Goal: Information Seeking & Learning: Learn about a topic

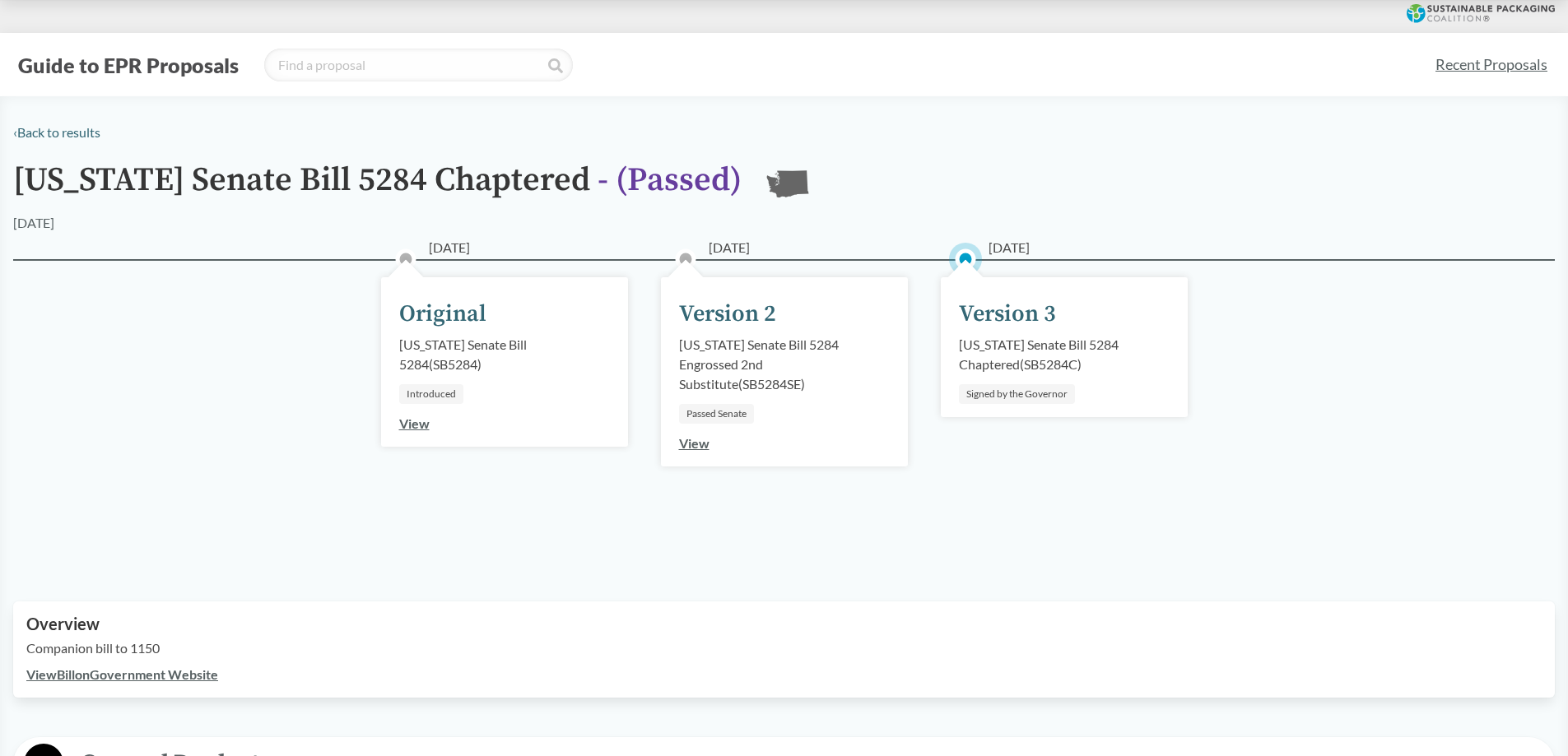
click at [119, 63] on button "Guide to EPR Proposals" at bounding box center [129, 65] width 231 height 27
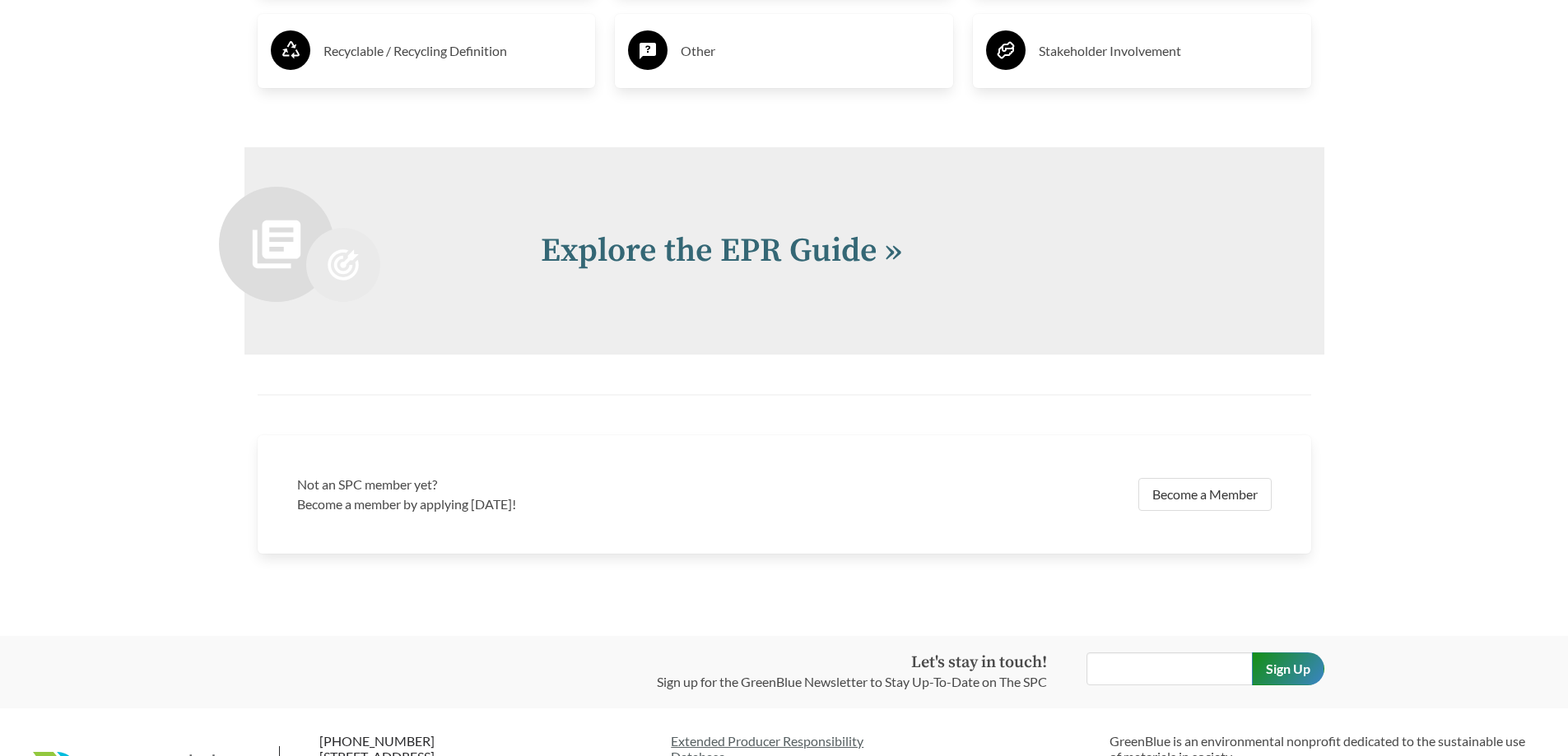
scroll to position [2879, 0]
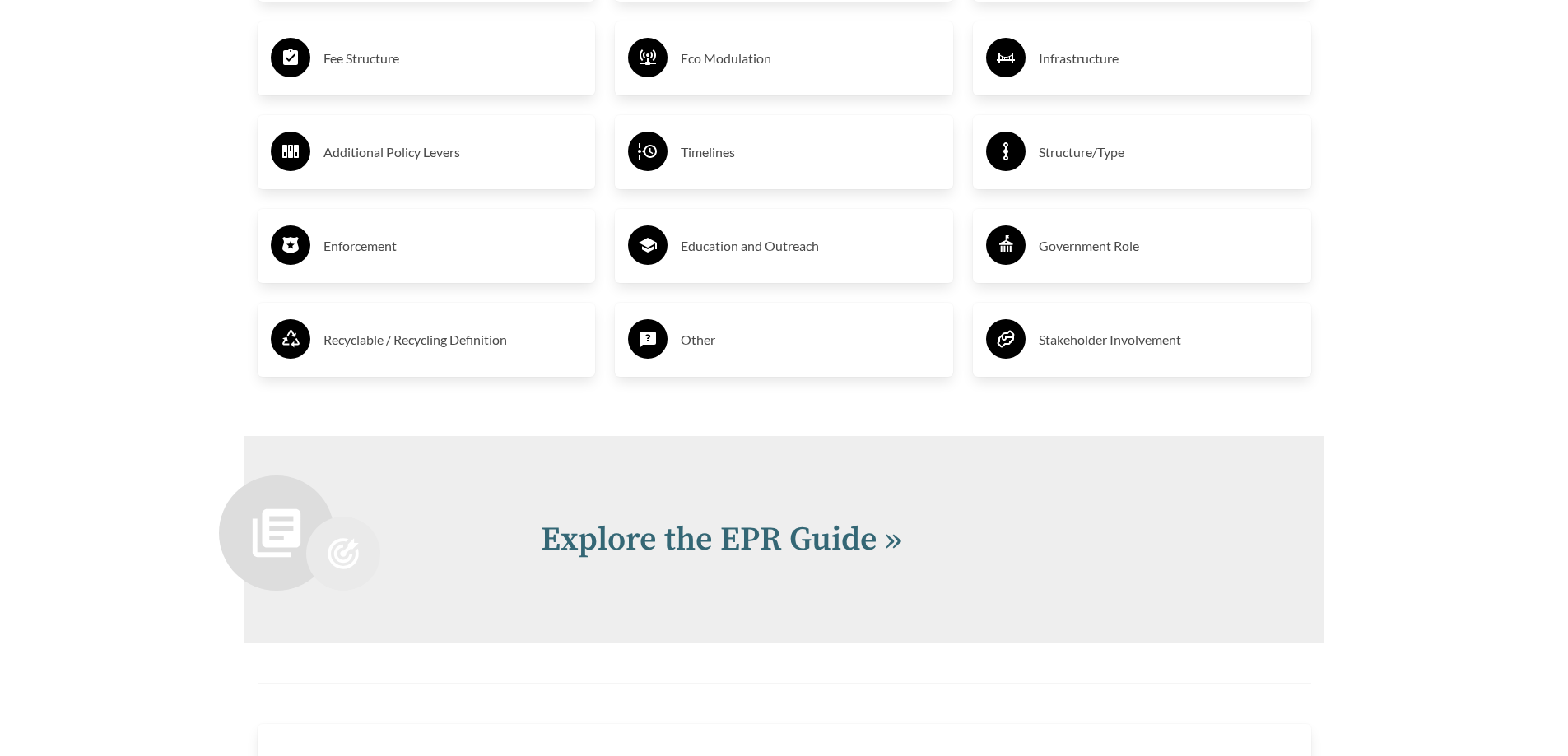
scroll to position [2962, 0]
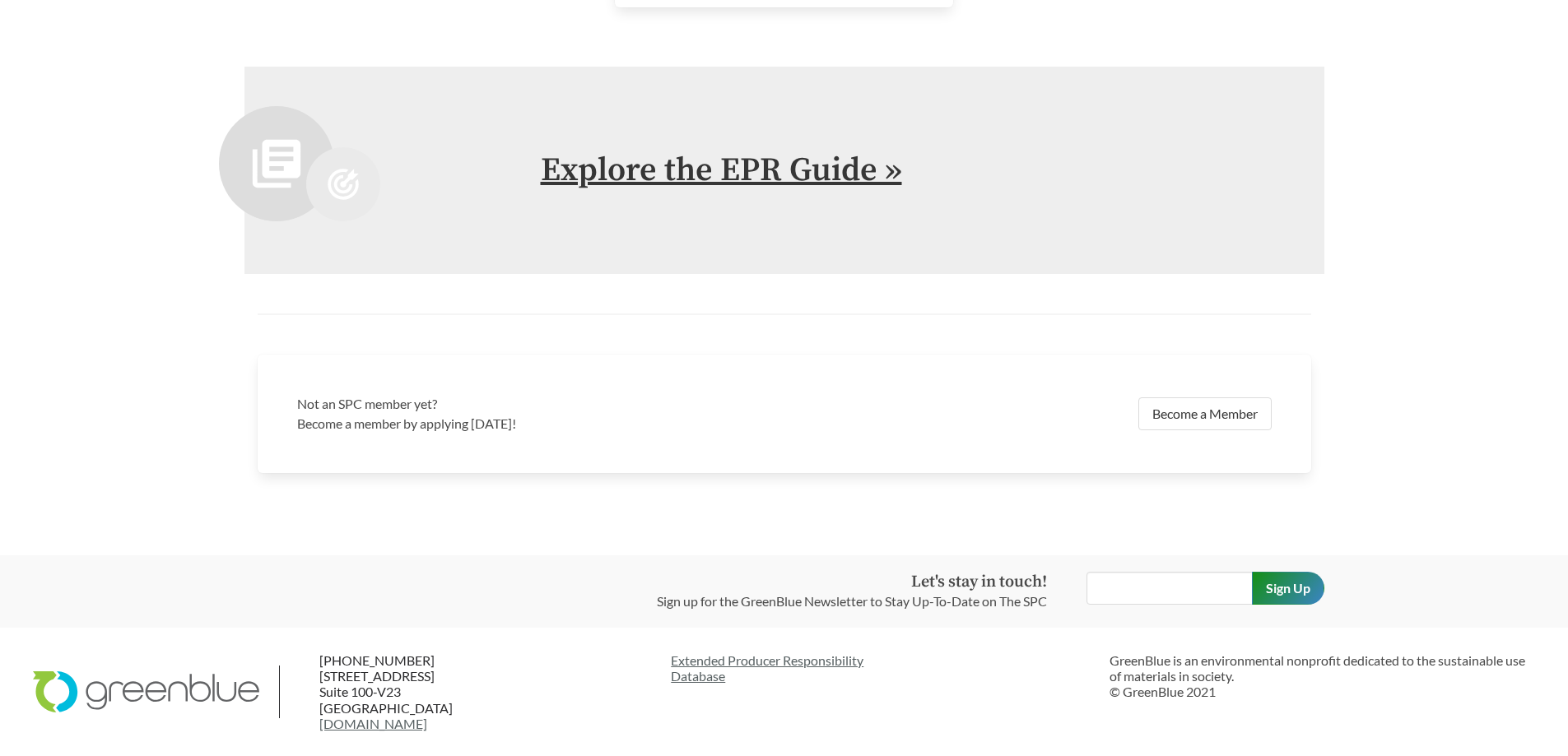
scroll to position [3702, 0]
click at [766, 190] on link "Explore the EPR Guide »" at bounding box center [721, 169] width 361 height 41
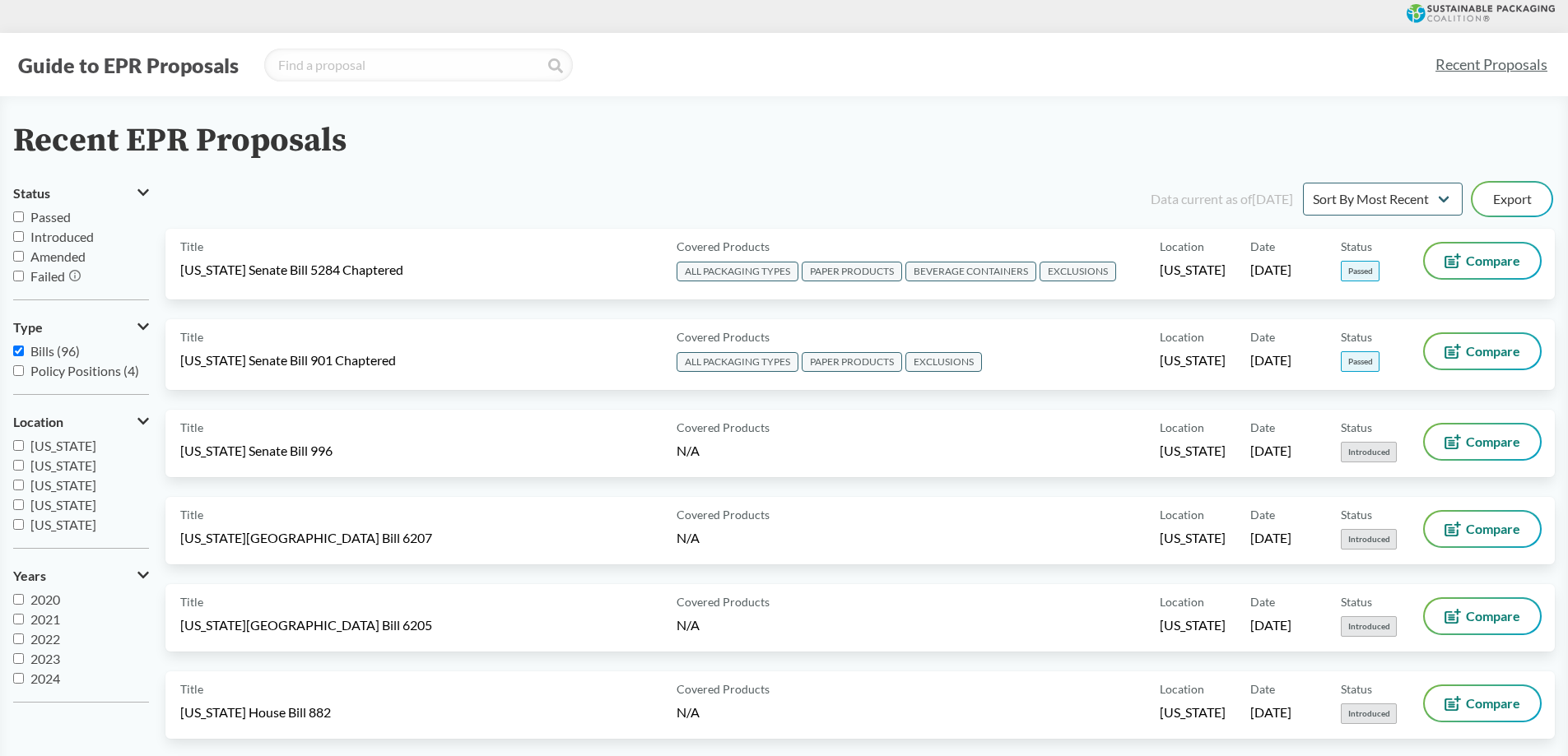
click at [15, 215] on input "Passed" at bounding box center [18, 216] width 10 height 10
checkbox input "true"
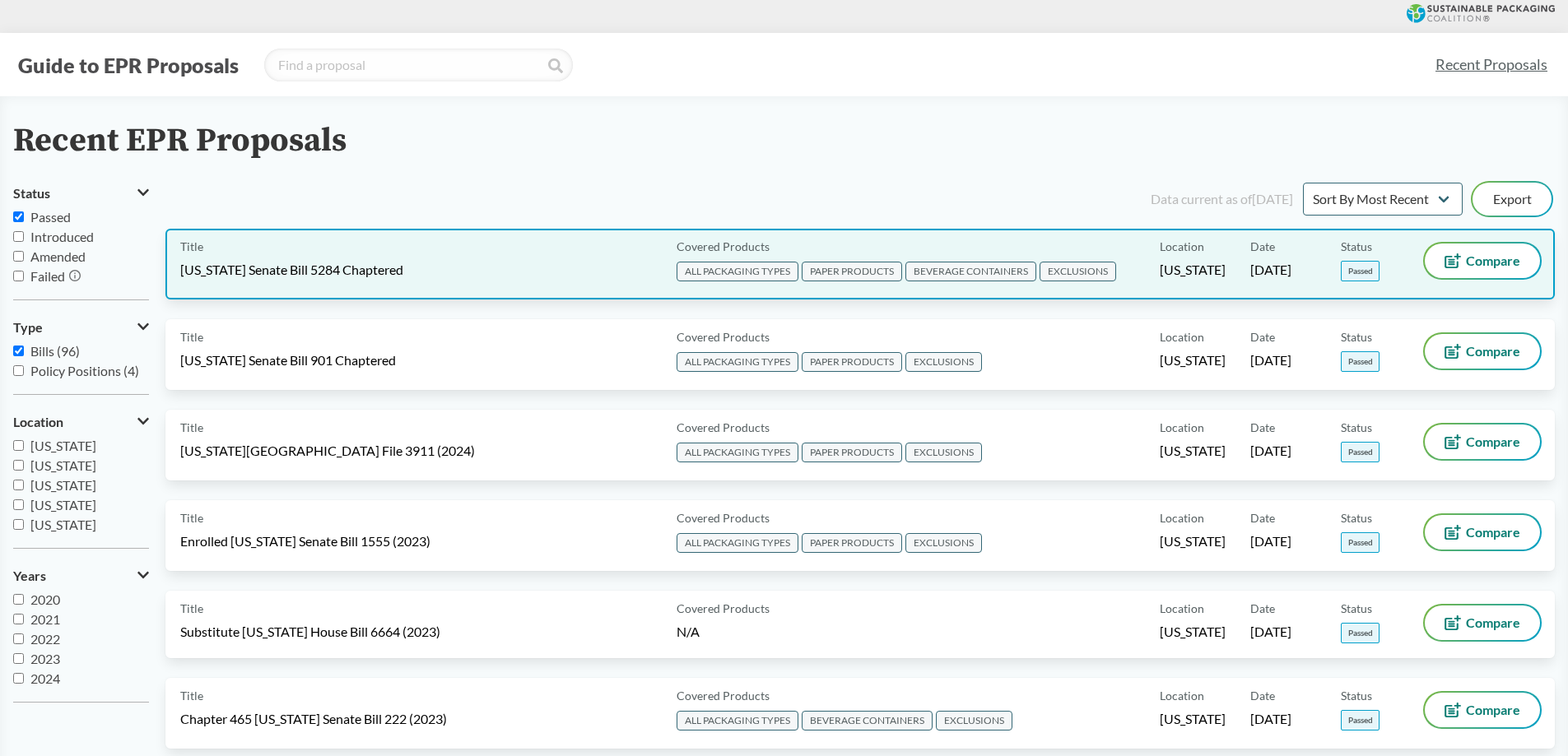
click at [314, 264] on span "[US_STATE] Senate Bill 5284 Chaptered" at bounding box center [291, 269] width 223 height 18
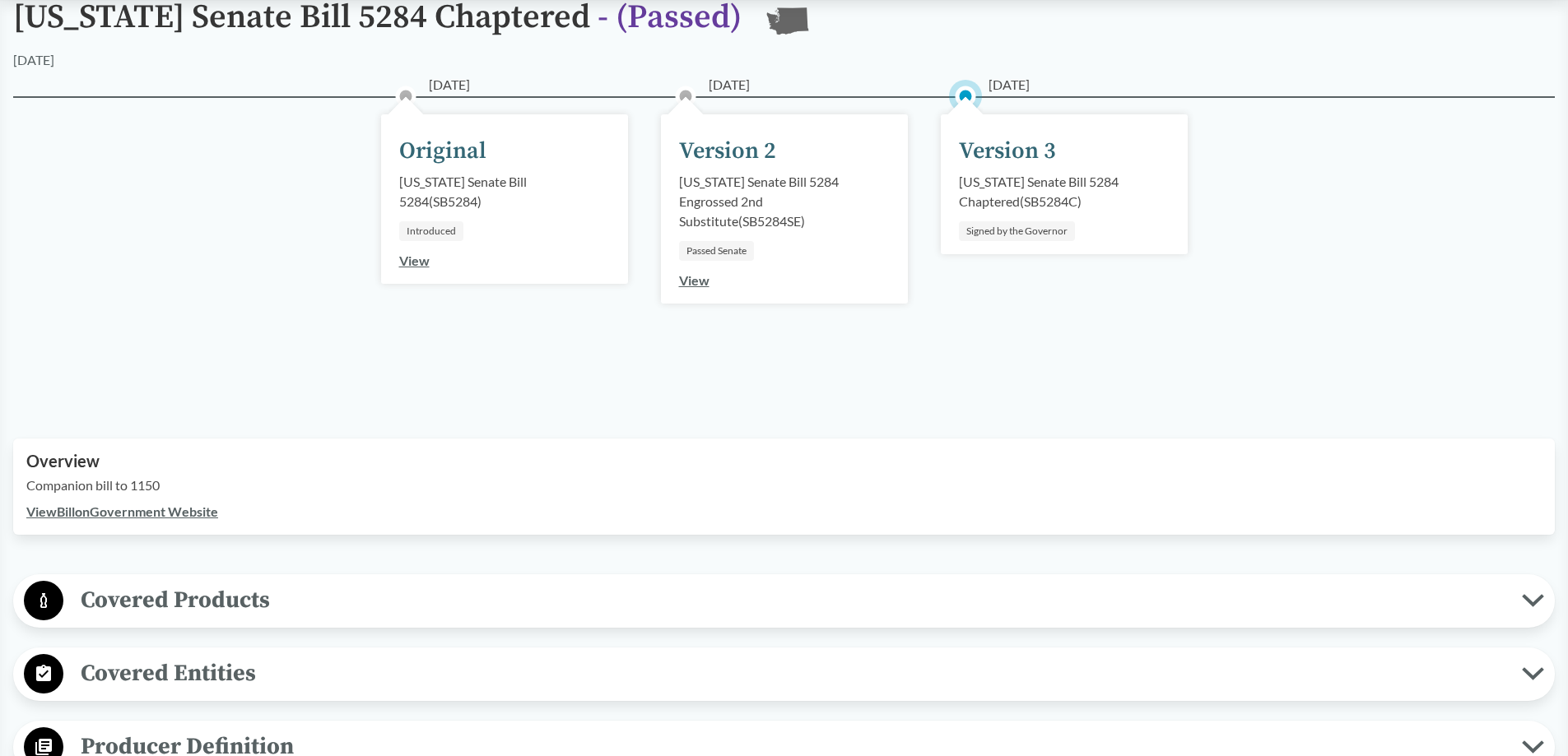
scroll to position [165, 0]
click at [166, 512] on link "View Bill on Government Website" at bounding box center [122, 509] width 191 height 15
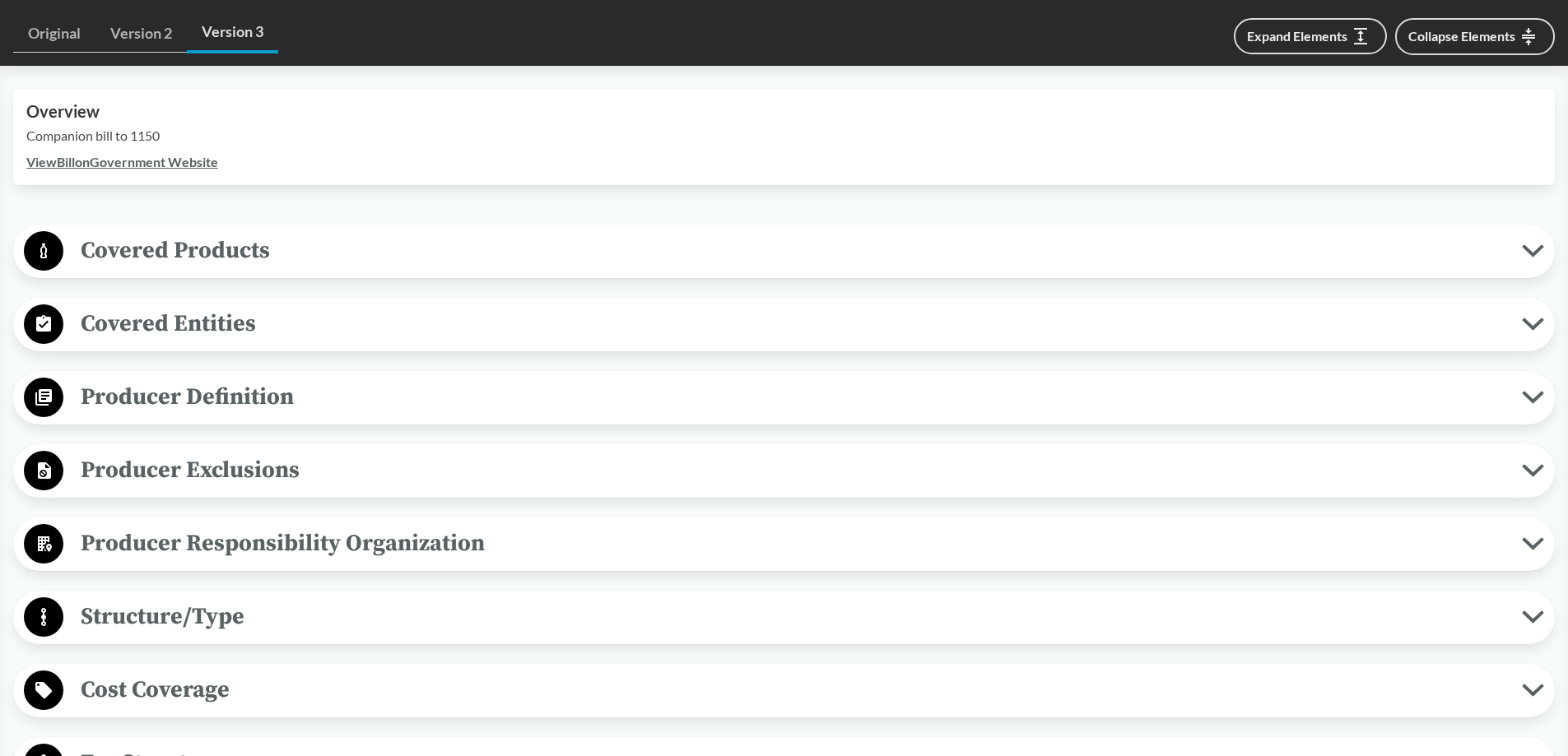
scroll to position [741, 0]
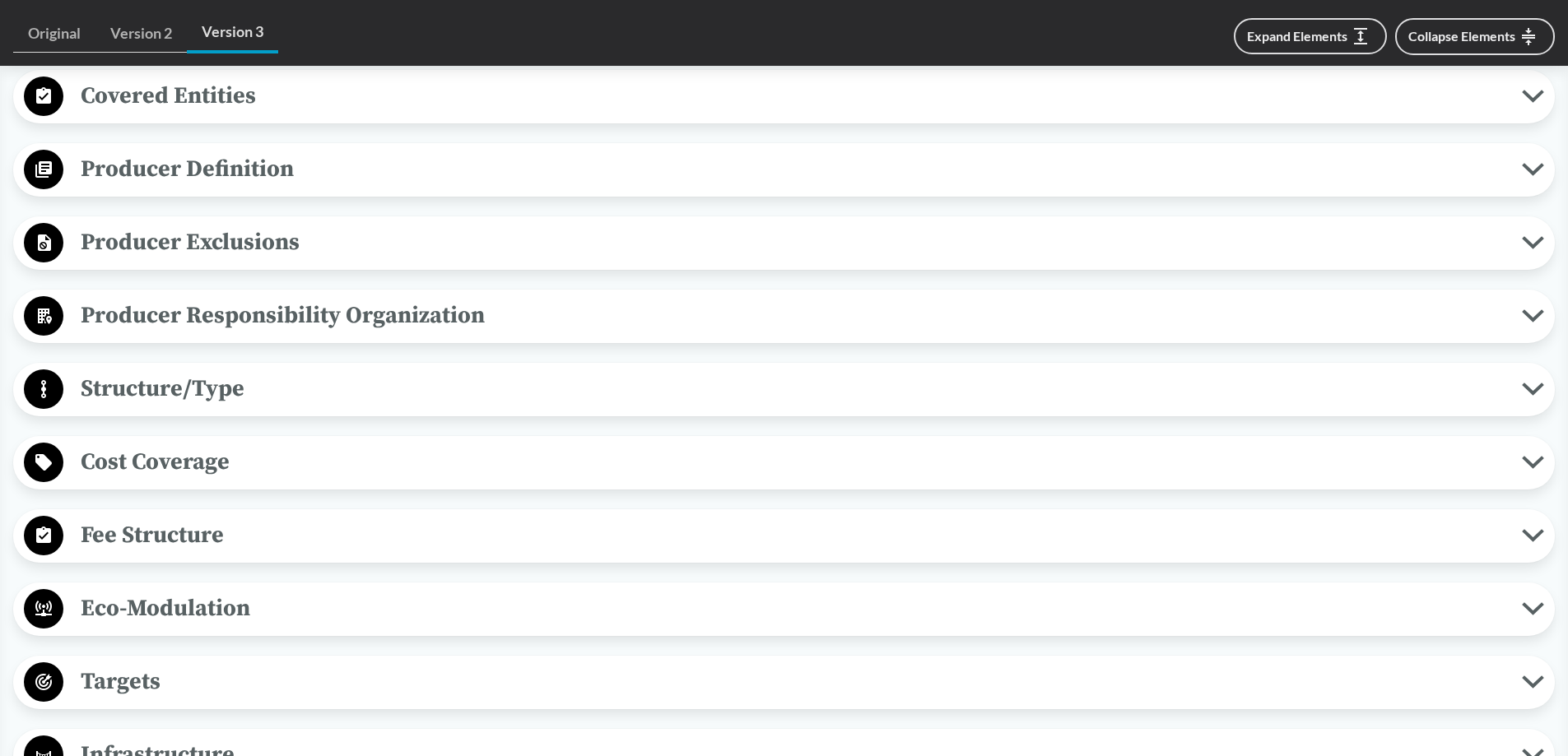
click at [144, 447] on span "Cost Coverage" at bounding box center [793, 462] width 1458 height 37
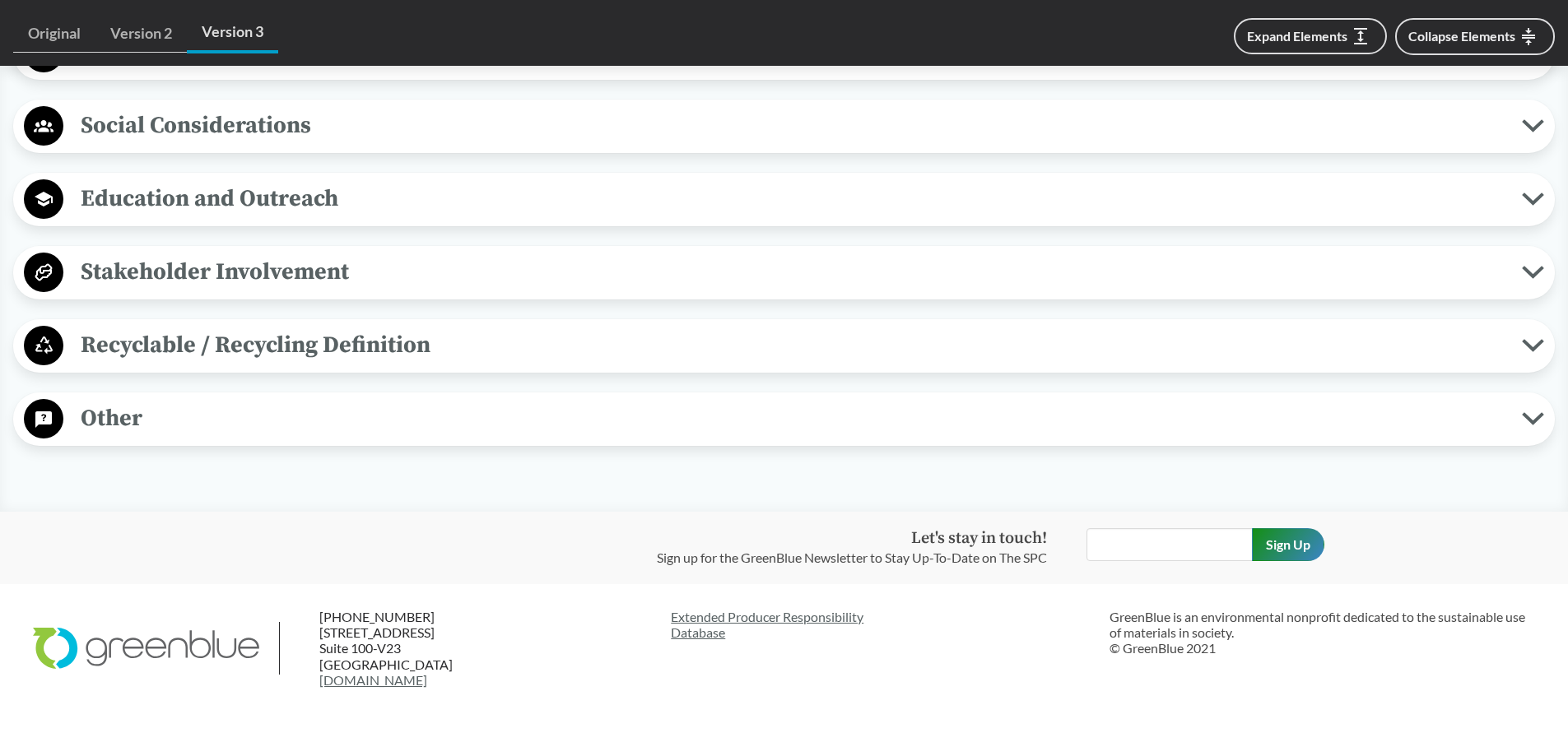
scroll to position [1987, 0]
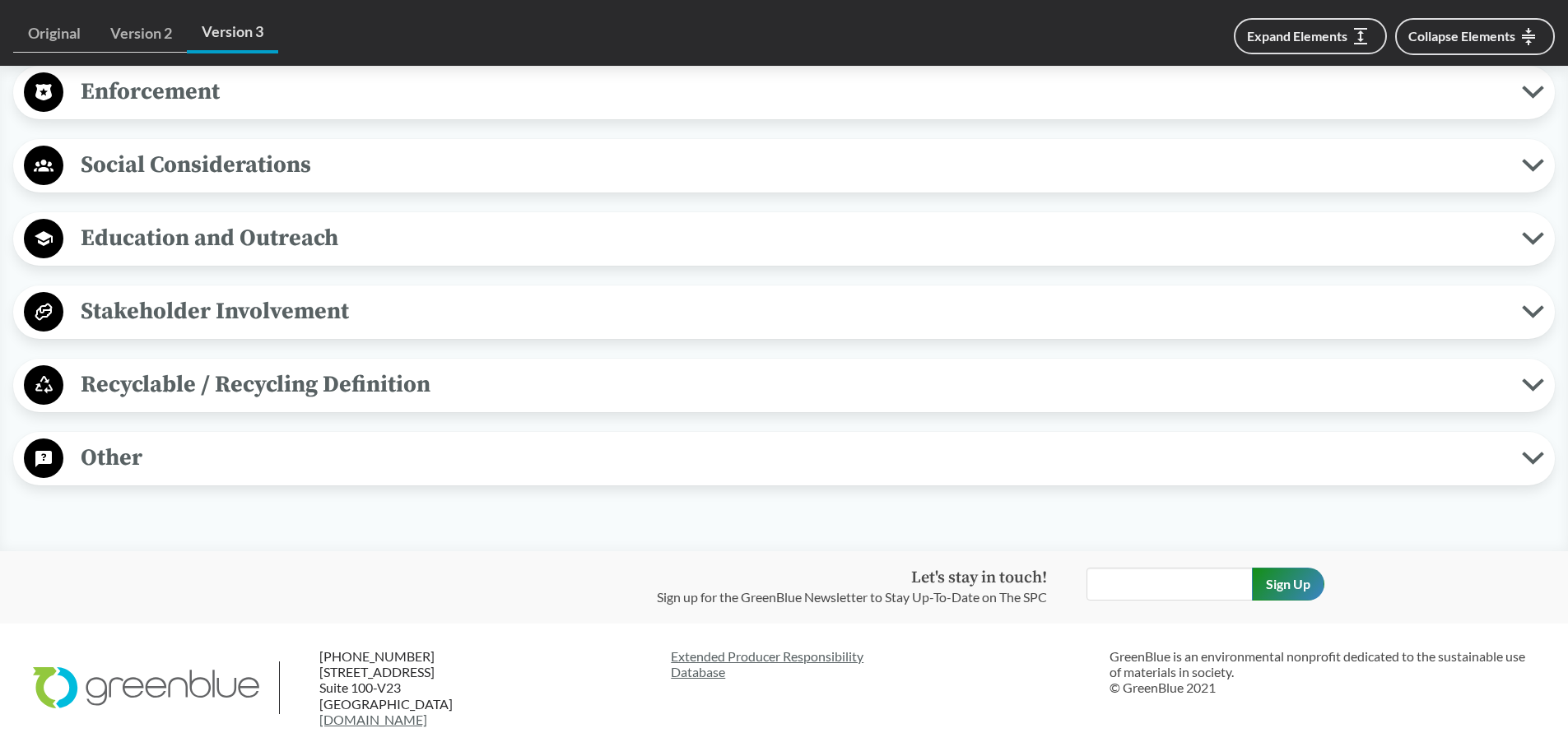
click at [215, 303] on span "Stakeholder Involvement" at bounding box center [793, 311] width 1458 height 37
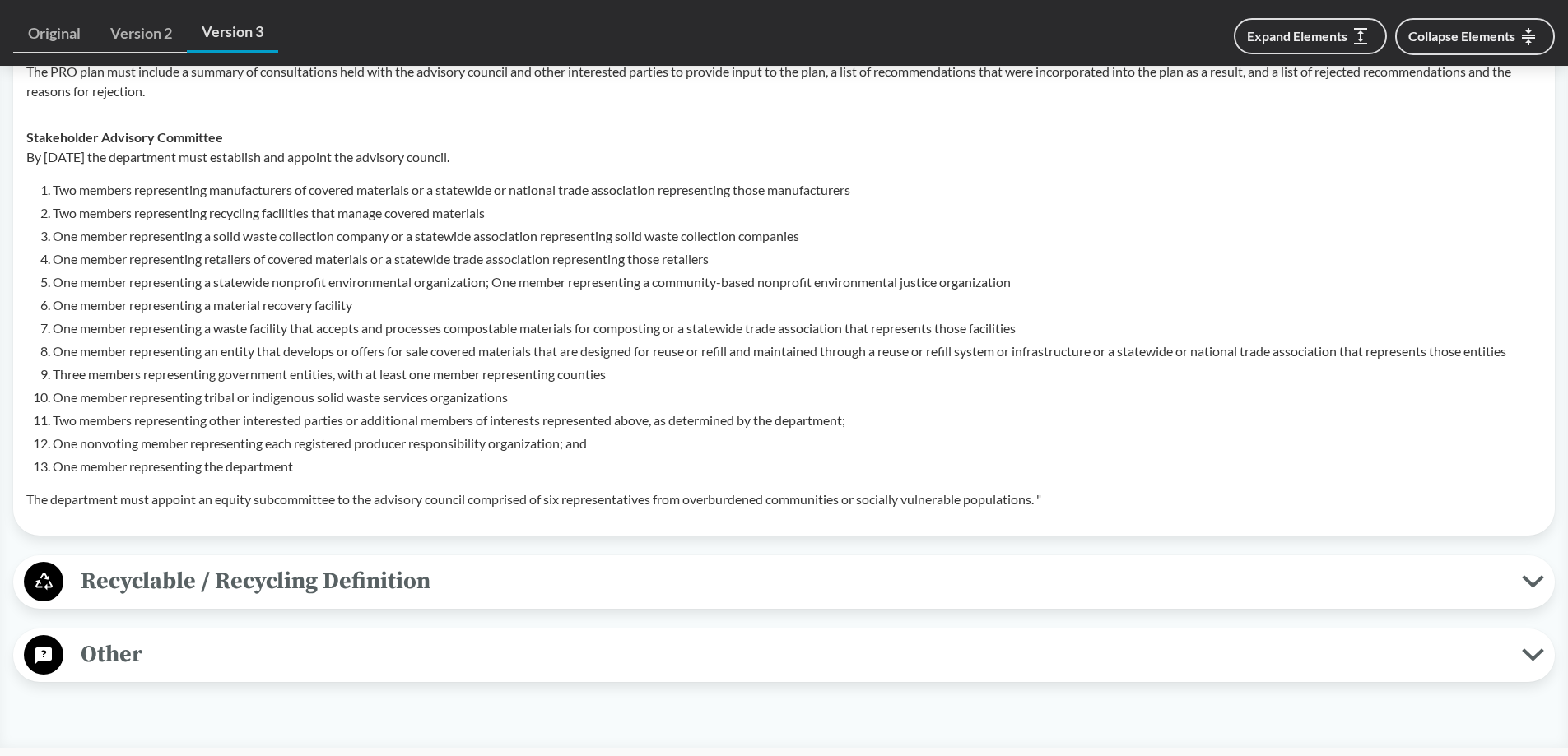
scroll to position [2316, 0]
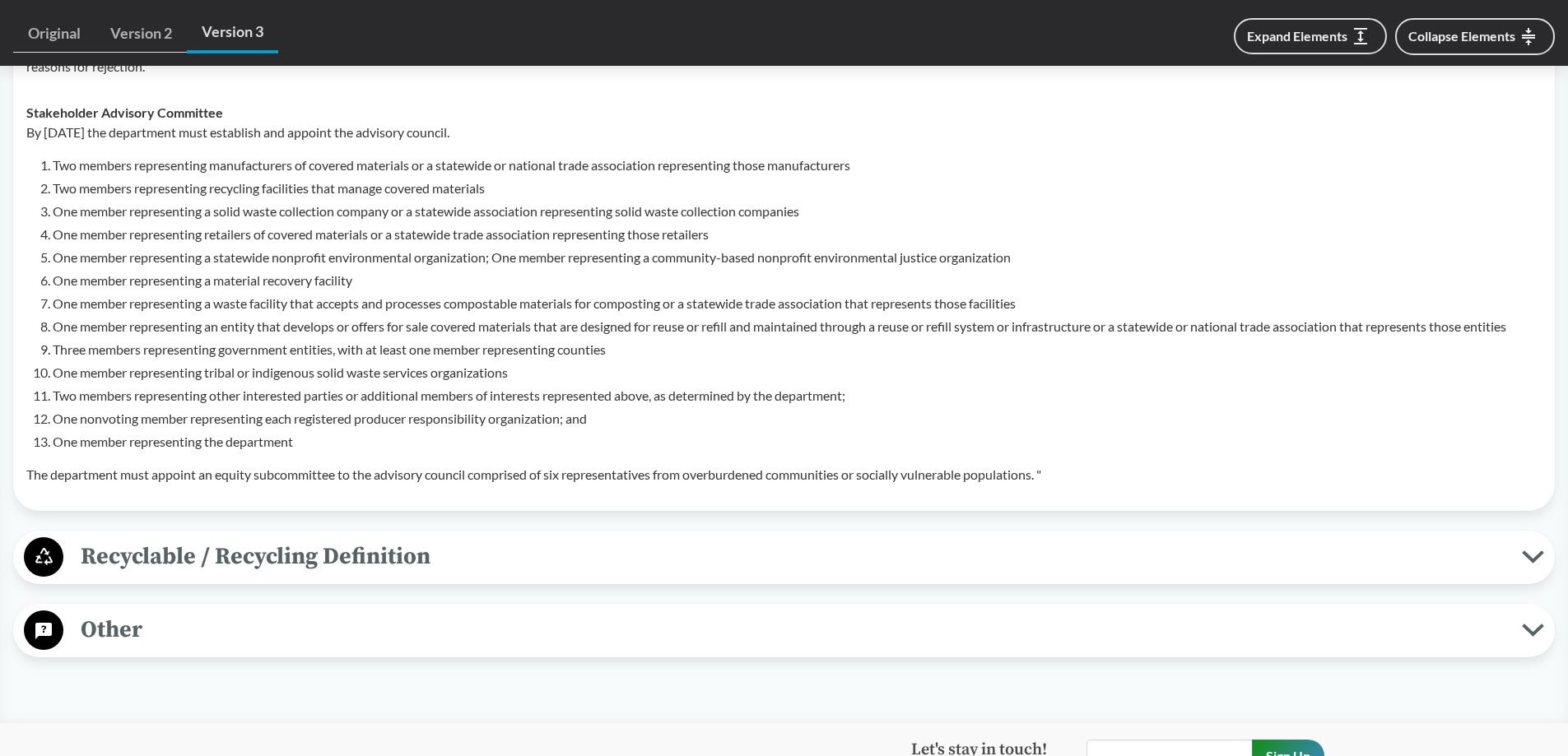
click at [226, 547] on span "Recyclable / Recycling Definition" at bounding box center [793, 556] width 1458 height 37
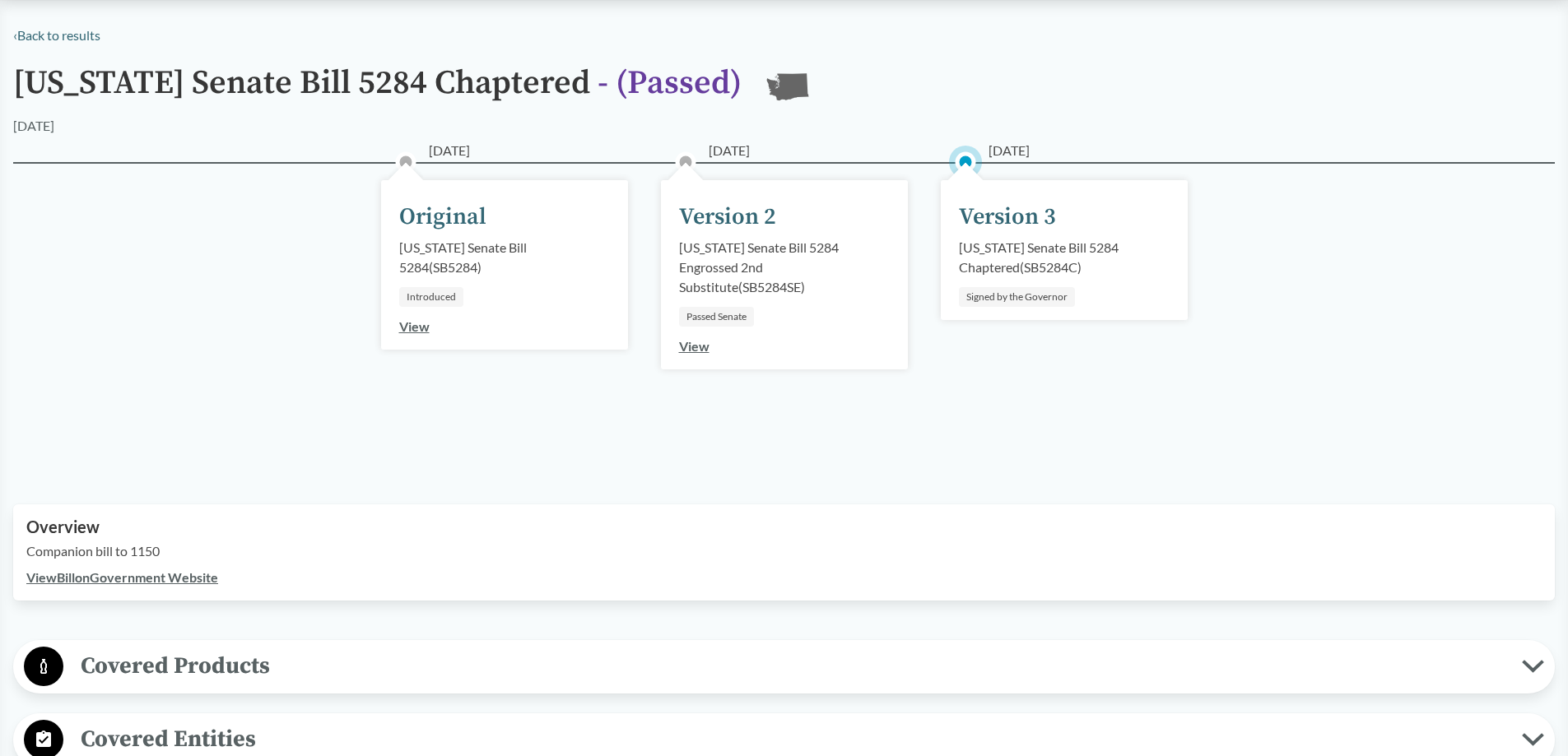
scroll to position [0, 0]
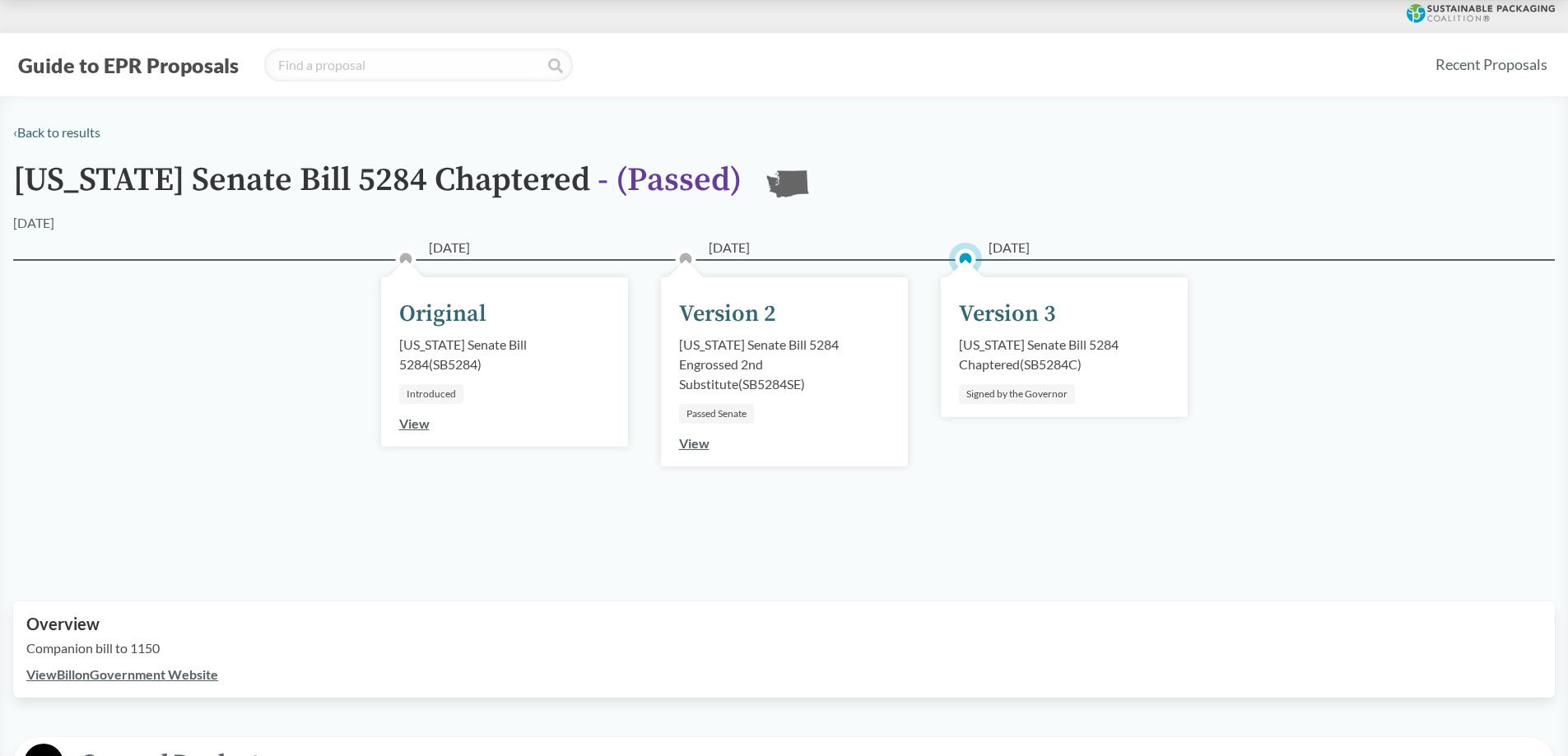
click at [694, 439] on link "View" at bounding box center [694, 443] width 30 height 15
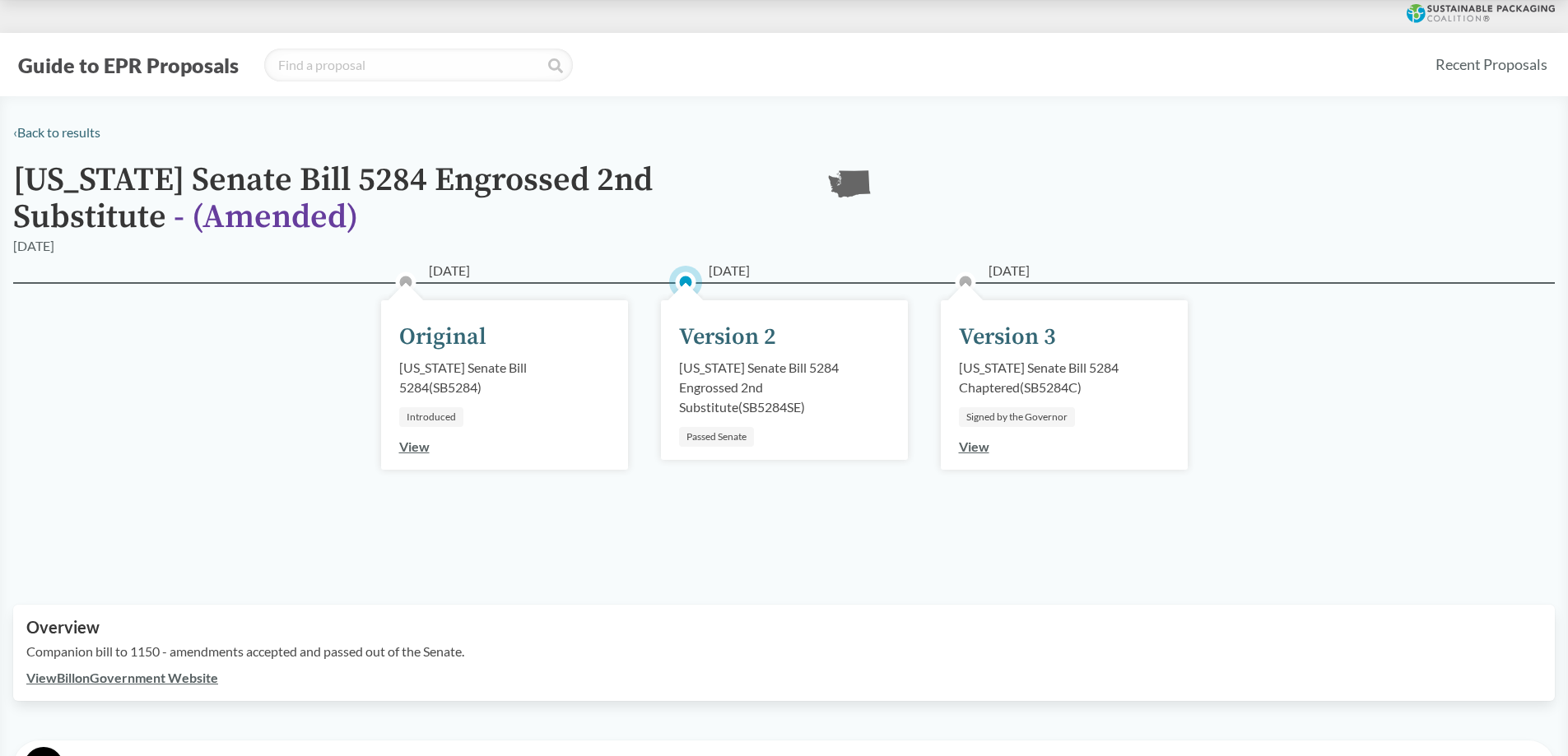
click at [34, 677] on link "View Bill on Government Website" at bounding box center [122, 677] width 191 height 15
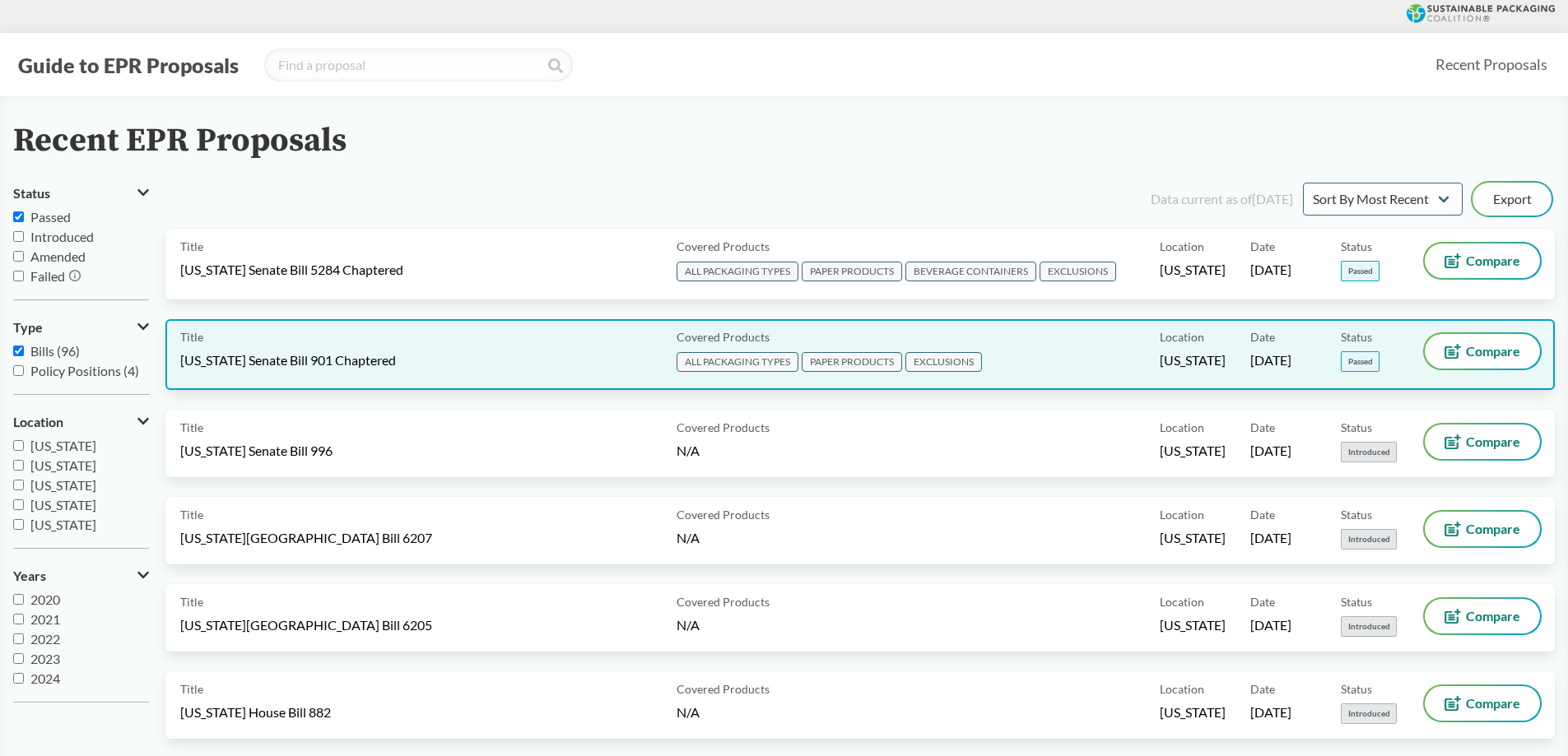
click at [348, 355] on span "[US_STATE] Senate Bill 901 Chaptered" at bounding box center [288, 360] width 215 height 18
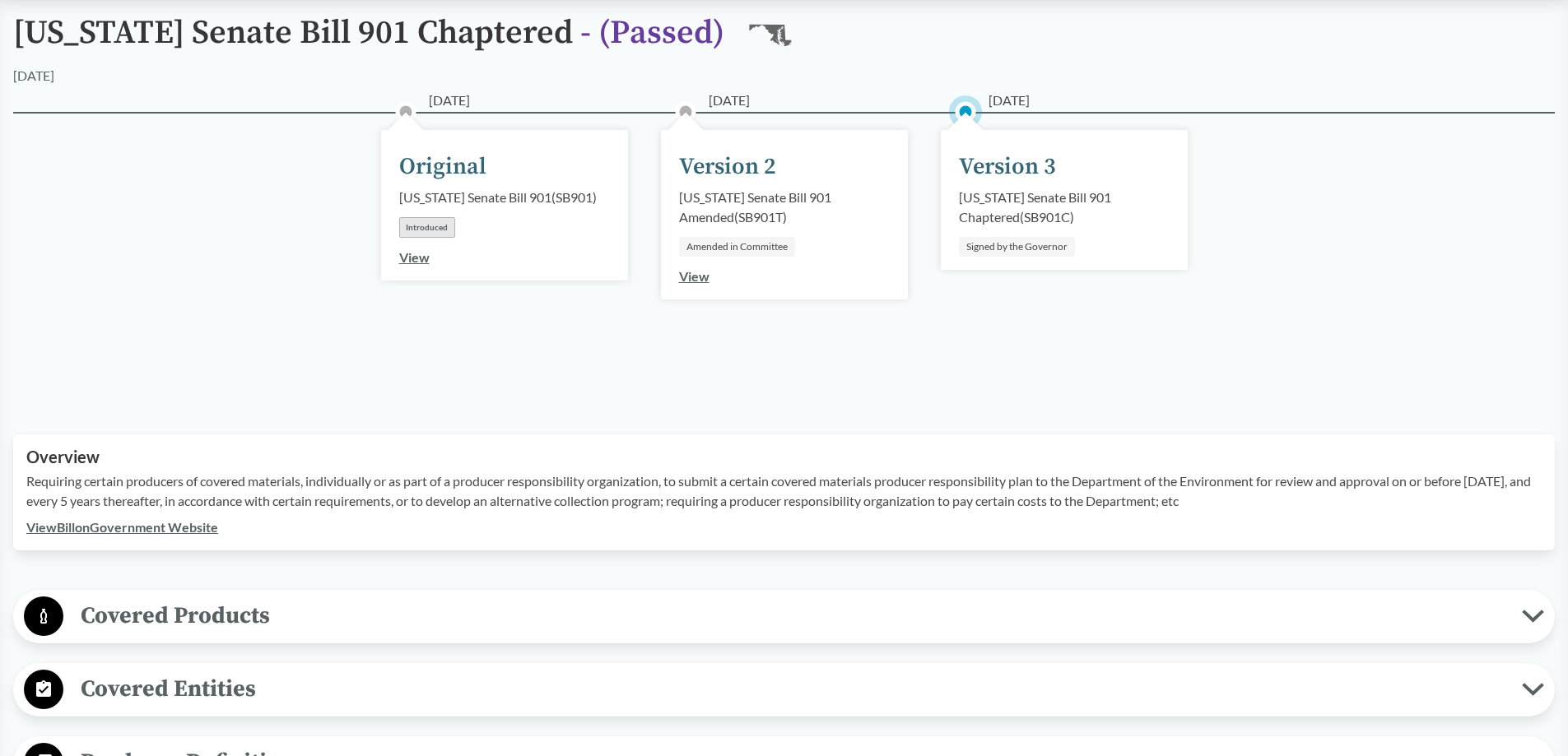
scroll to position [329, 0]
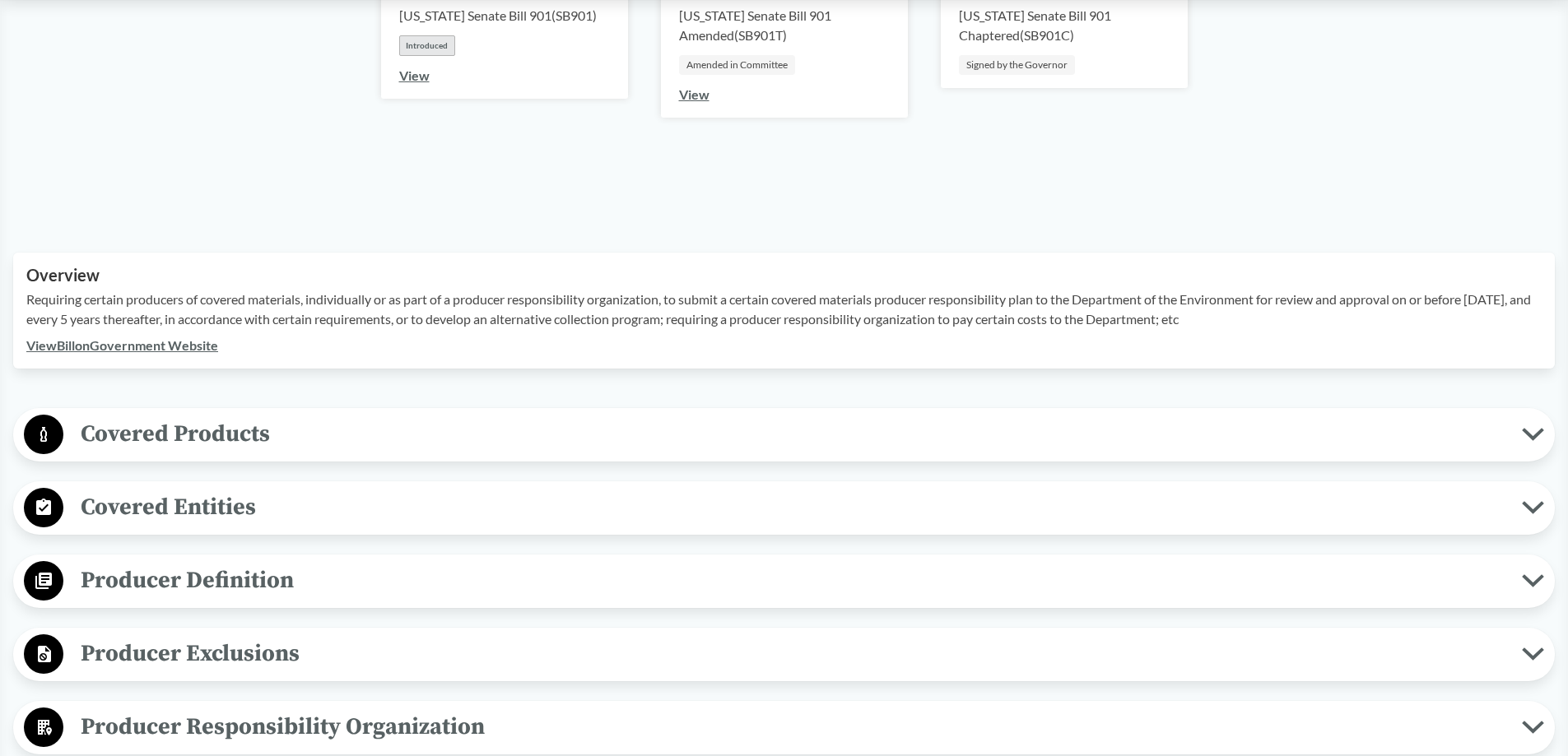
click at [149, 346] on link "View Bill on Government Website" at bounding box center [122, 345] width 191 height 15
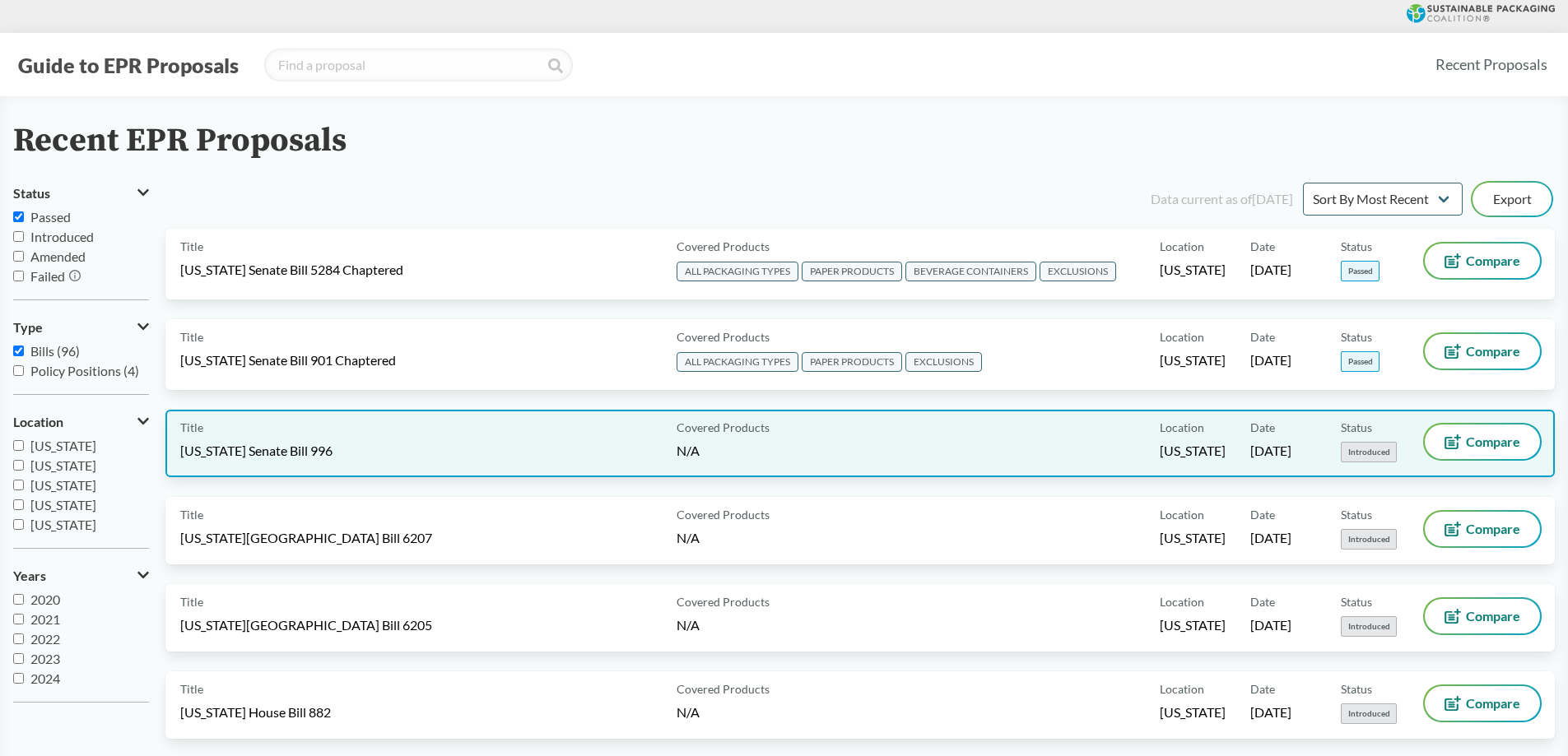
click at [439, 448] on div "Title [US_STATE] Senate Bill 996" at bounding box center [425, 444] width 490 height 38
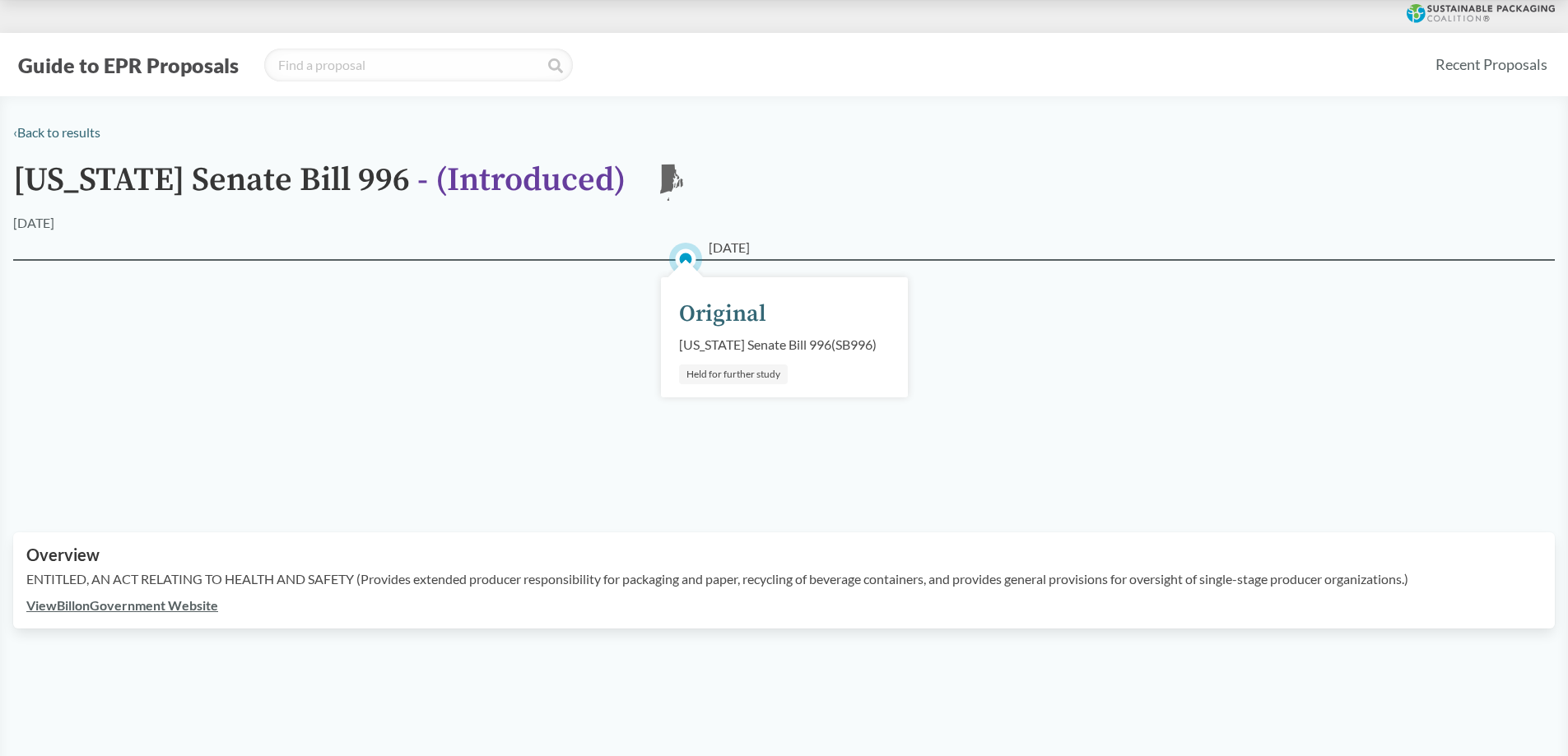
click at [199, 613] on link "View Bill on Government Website" at bounding box center [122, 605] width 191 height 15
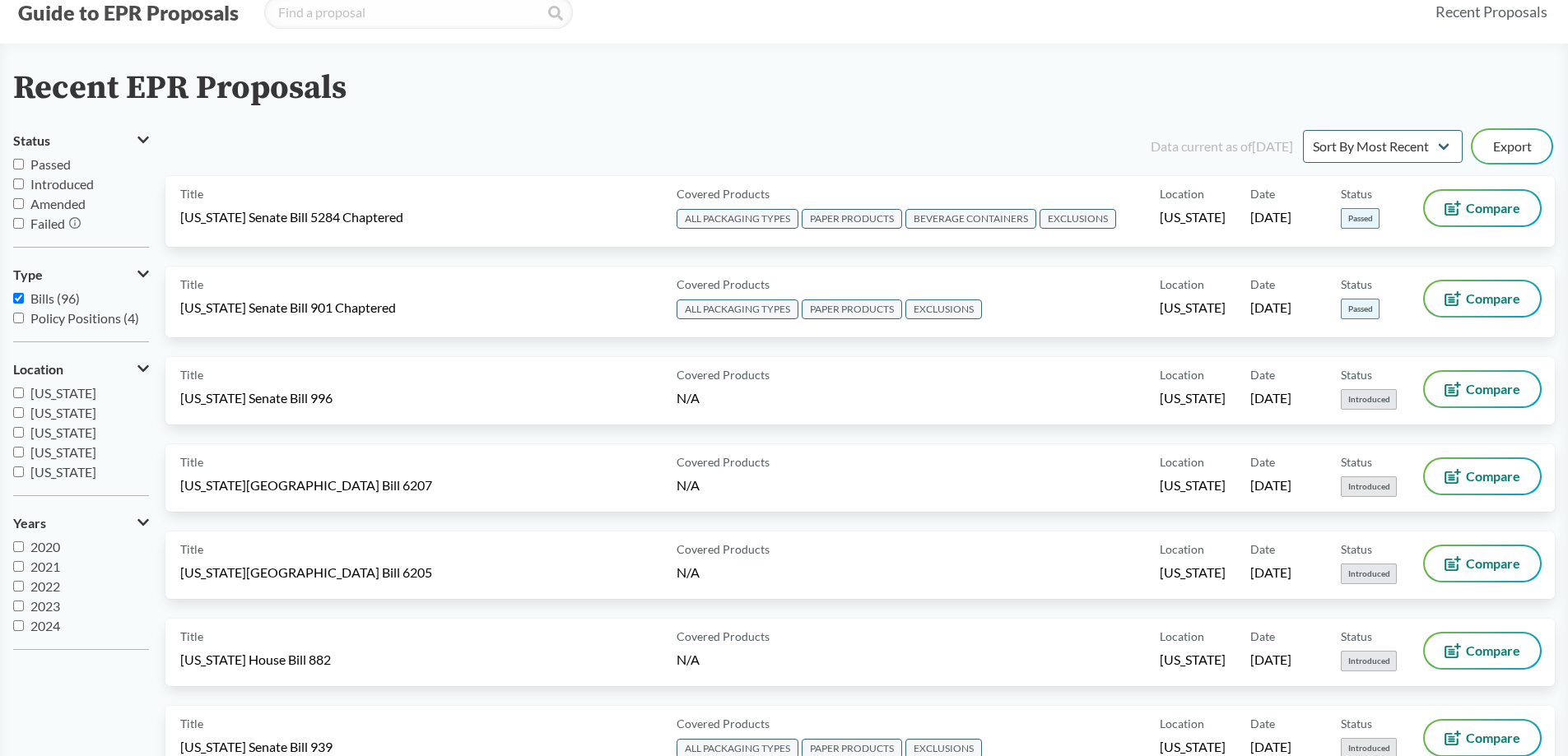
scroll to position [82, 0]
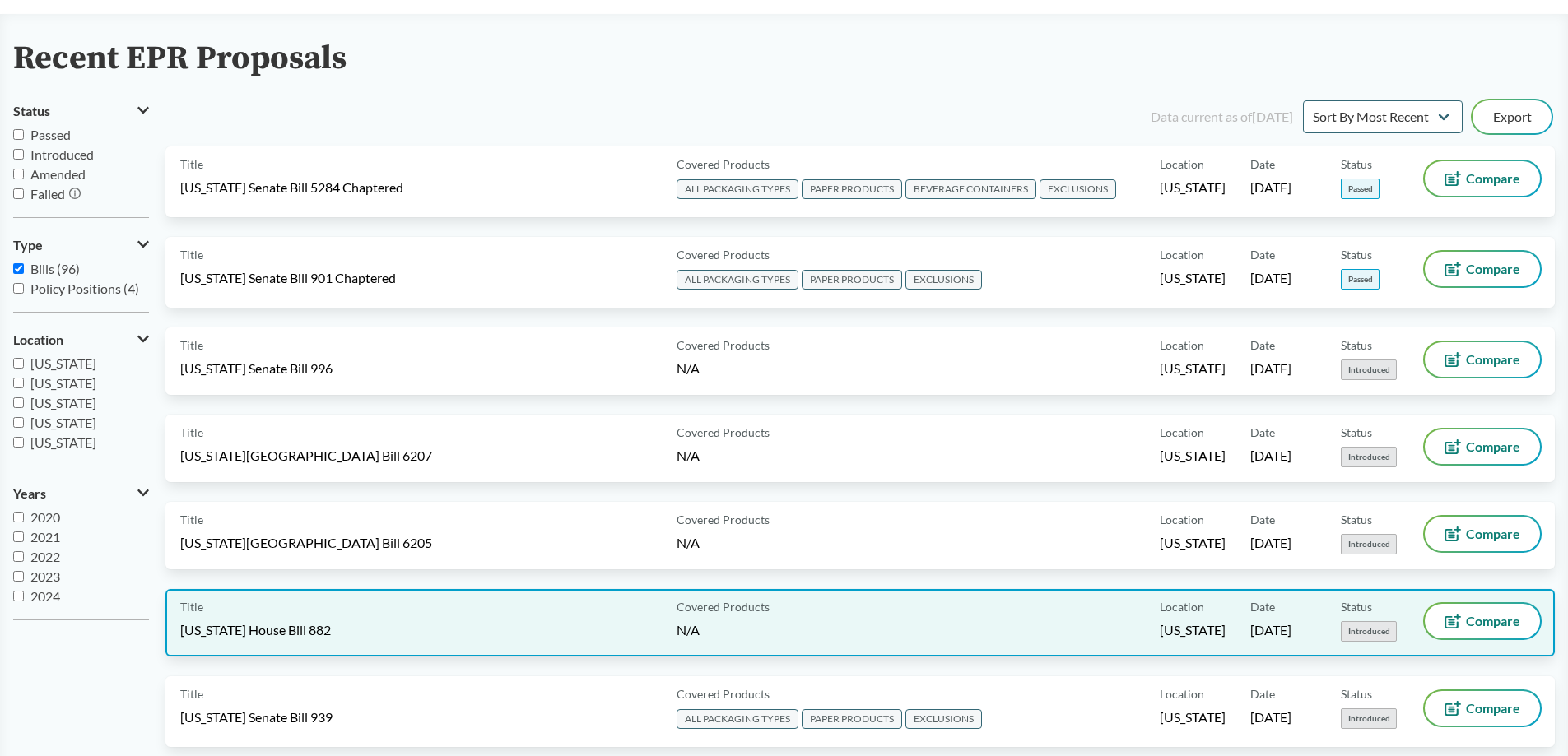
click at [397, 633] on div "Title [US_STATE] House Bill 882" at bounding box center [425, 623] width 490 height 38
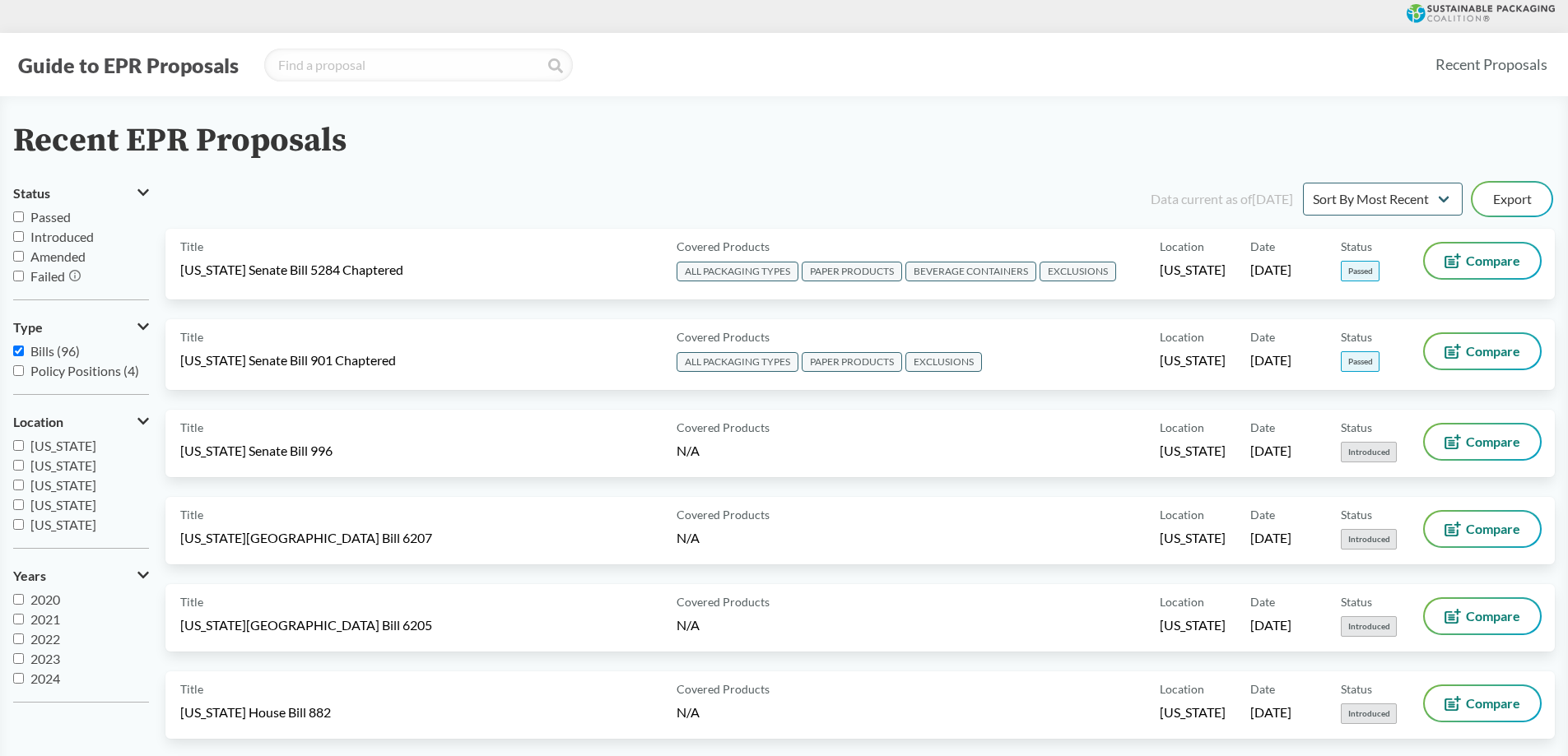
click at [21, 216] on input "Passed" at bounding box center [18, 216] width 10 height 10
checkbox input "true"
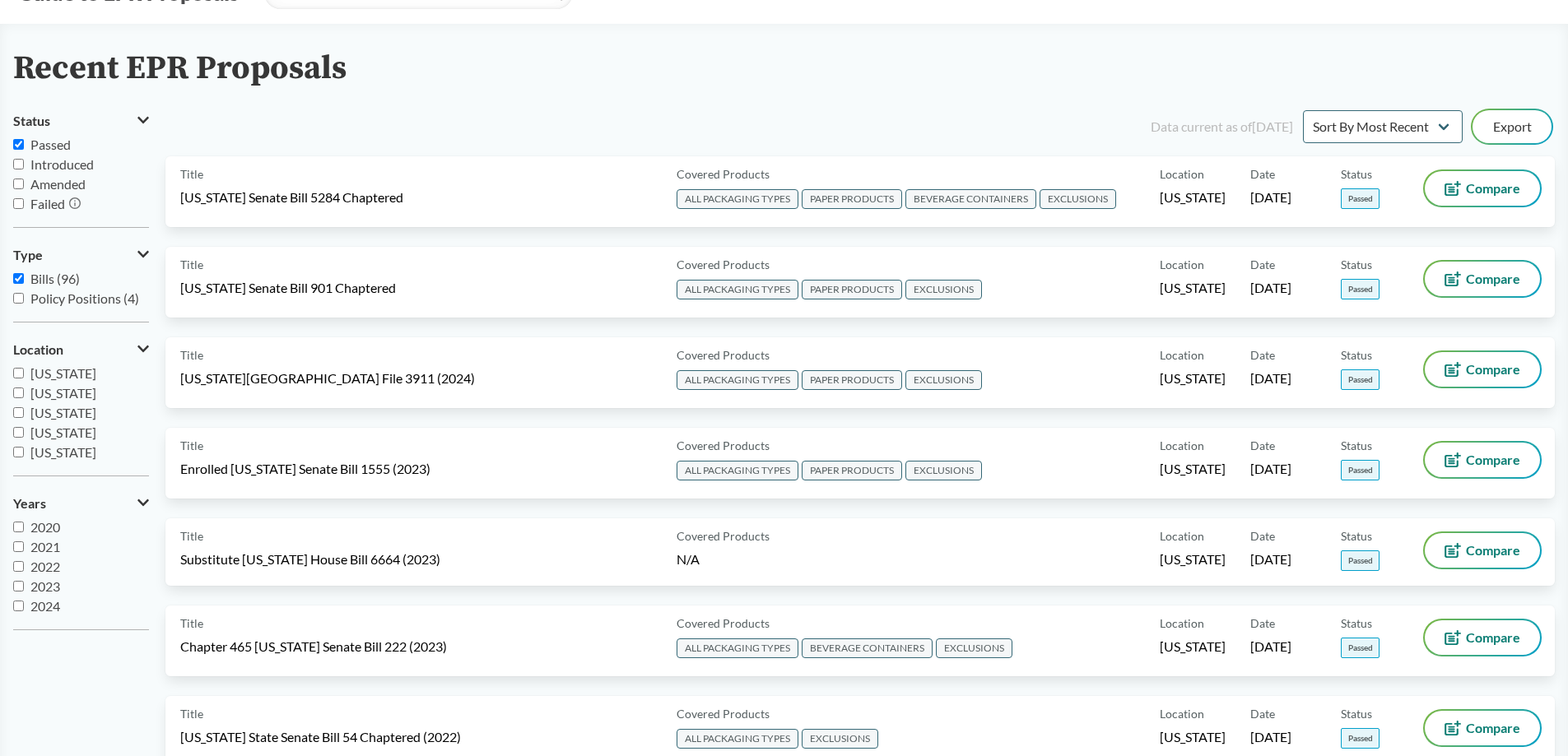
scroll to position [165, 0]
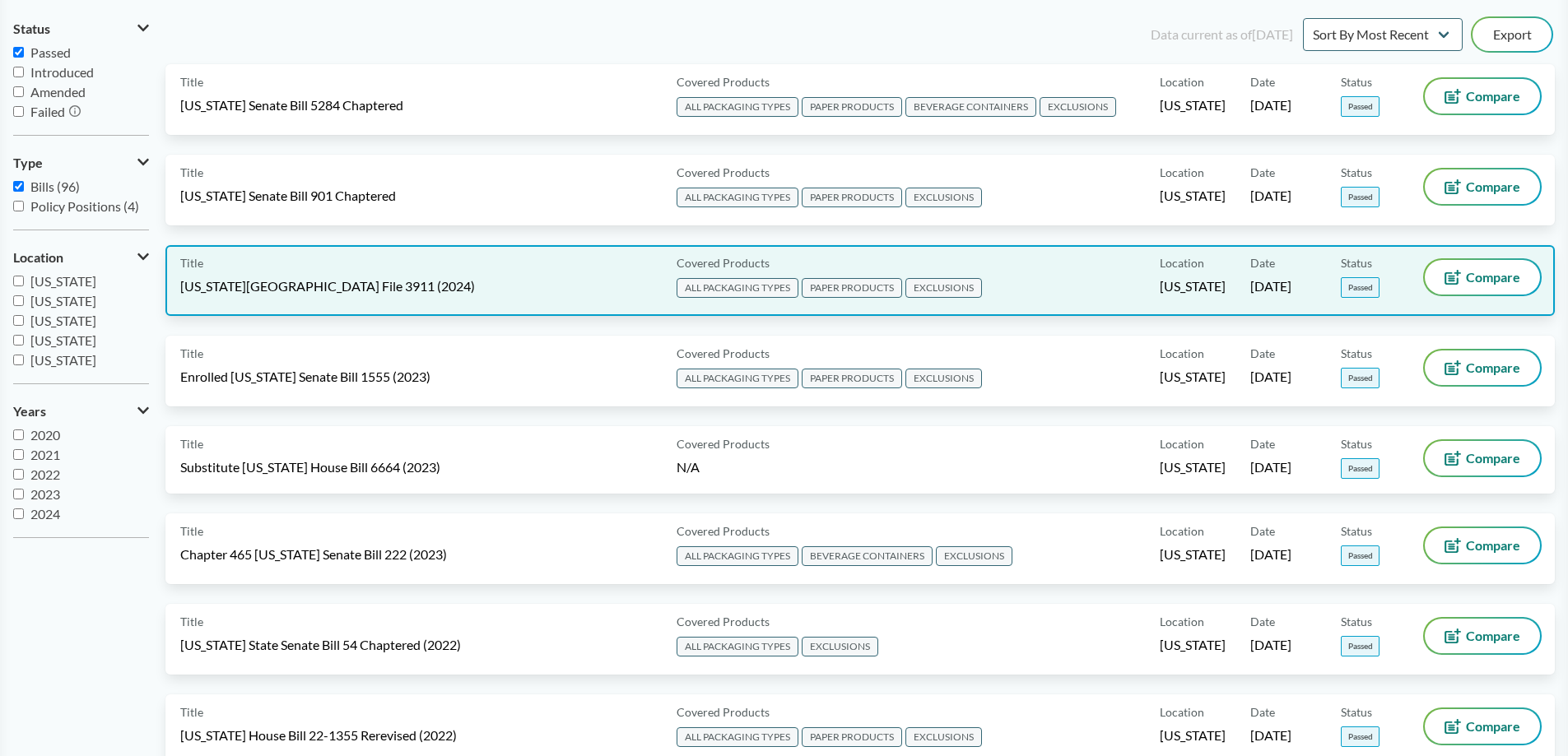
click at [295, 290] on span "[US_STATE][GEOGRAPHIC_DATA] File 3911 (2024)" at bounding box center [327, 286] width 294 height 18
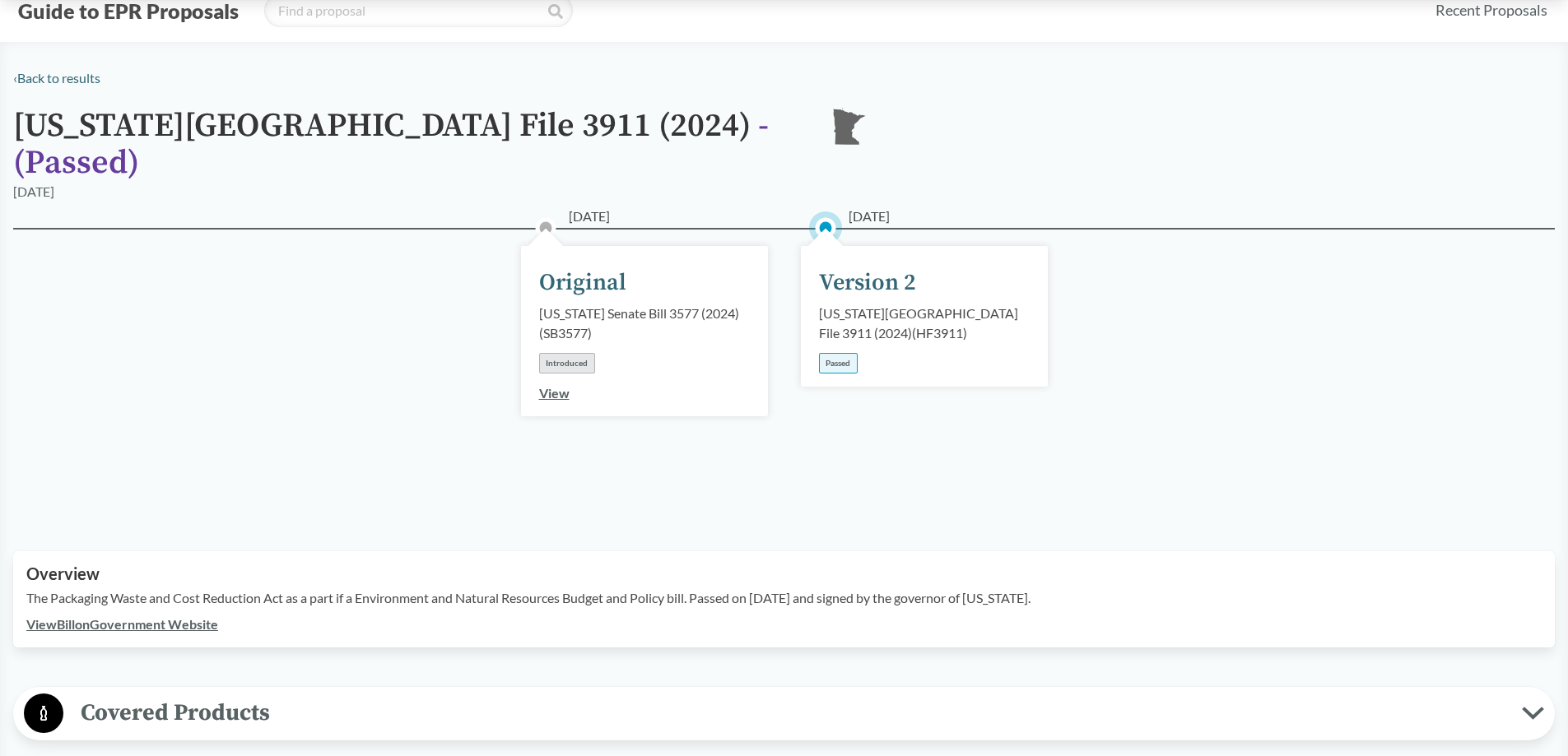
scroll to position [82, 0]
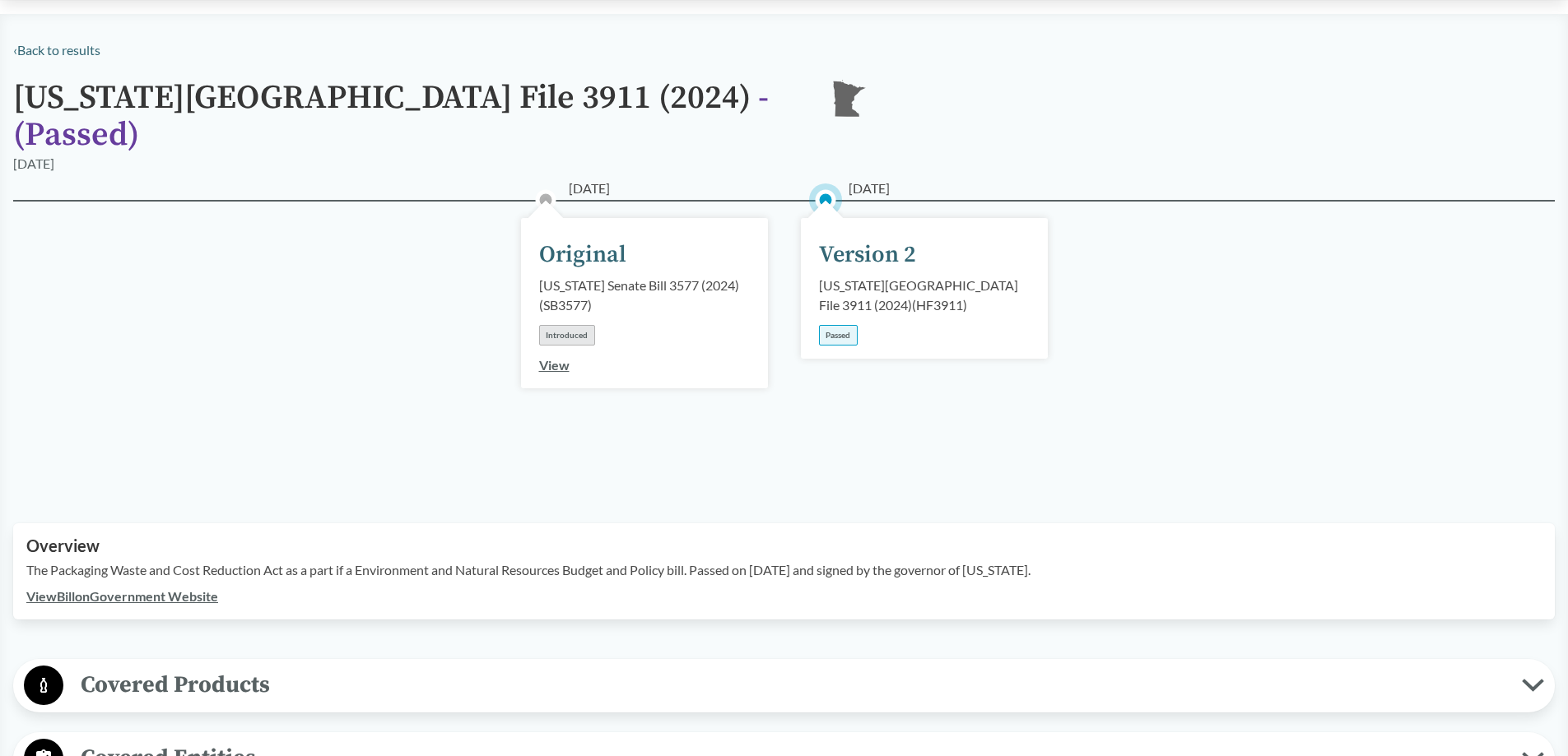
click at [553, 357] on link "View" at bounding box center [554, 365] width 30 height 15
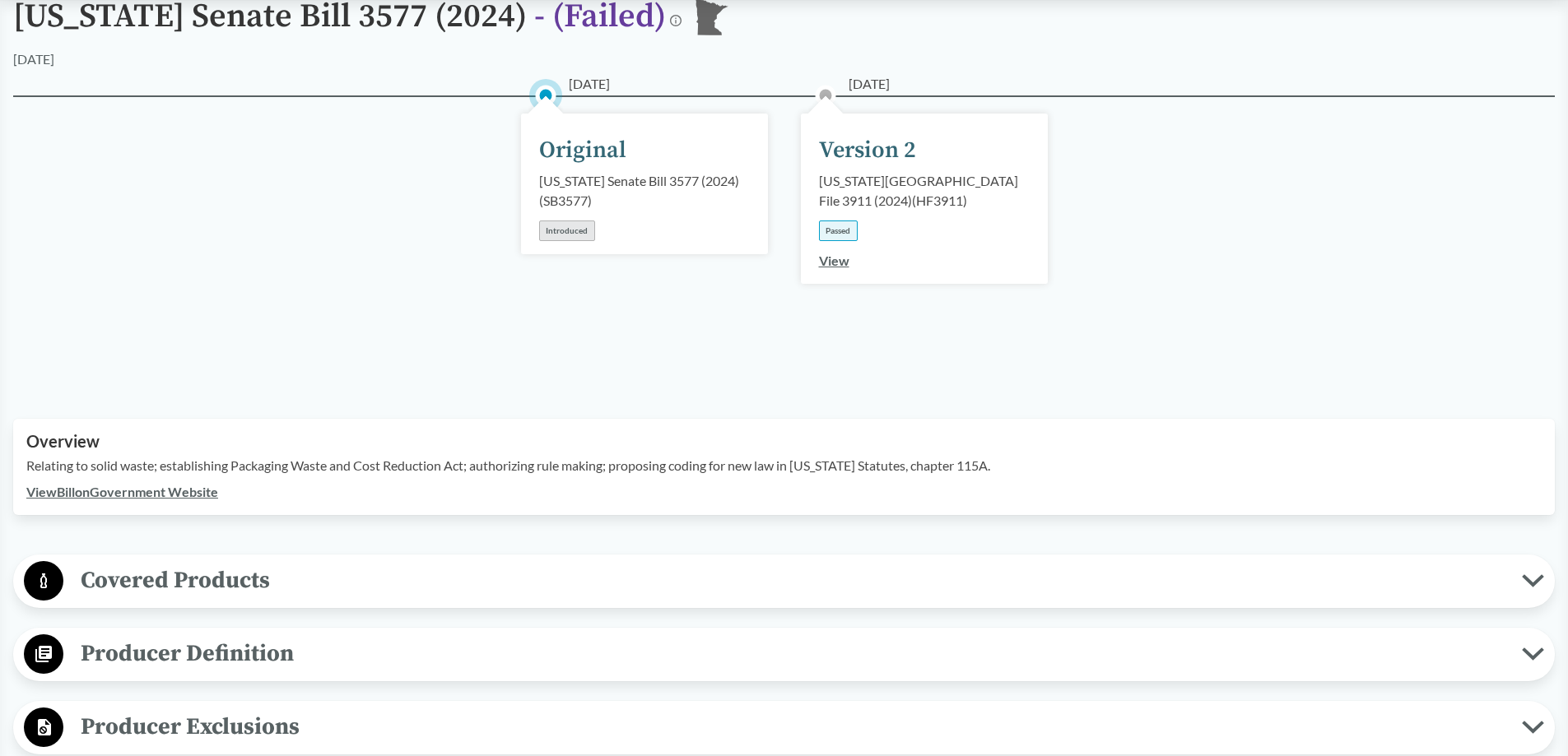
scroll to position [165, 0]
click at [203, 495] on link "View Bill on Government Website" at bounding box center [122, 490] width 191 height 15
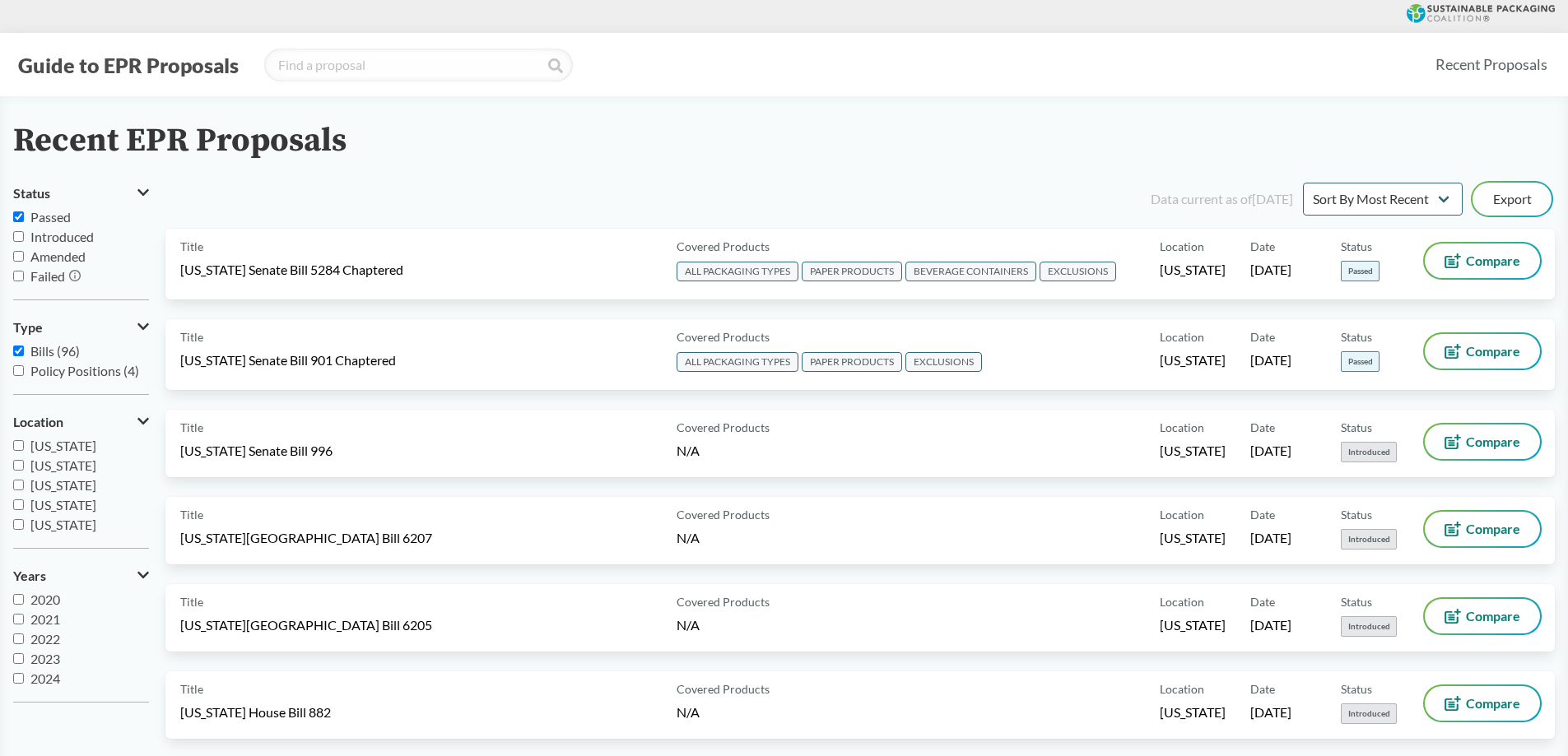
click at [28, 217] on label "Passed" at bounding box center [81, 217] width 136 height 20
click at [24, 217] on input "Passed" at bounding box center [18, 216] width 10 height 10
click at [28, 217] on label "Passed" at bounding box center [81, 217] width 136 height 20
click at [24, 217] on input "Passed" at bounding box center [18, 216] width 10 height 10
click at [17, 217] on input "Passed" at bounding box center [18, 216] width 10 height 10
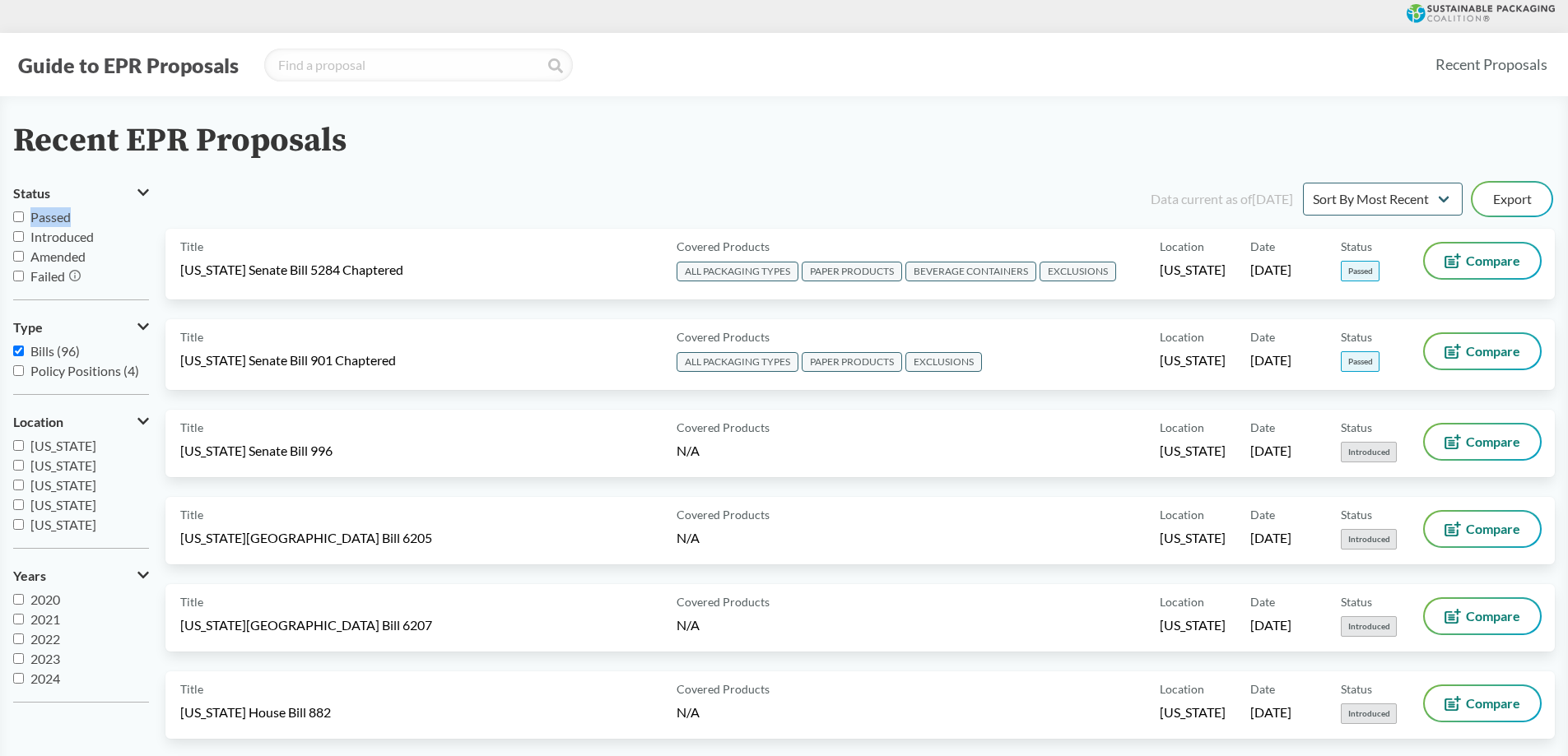
click at [17, 217] on input "Passed" at bounding box center [18, 216] width 10 height 10
click at [21, 211] on input "Passed" at bounding box center [18, 216] width 10 height 10
click at [21, 221] on input "Passed" at bounding box center [18, 216] width 10 height 10
checkbox input "true"
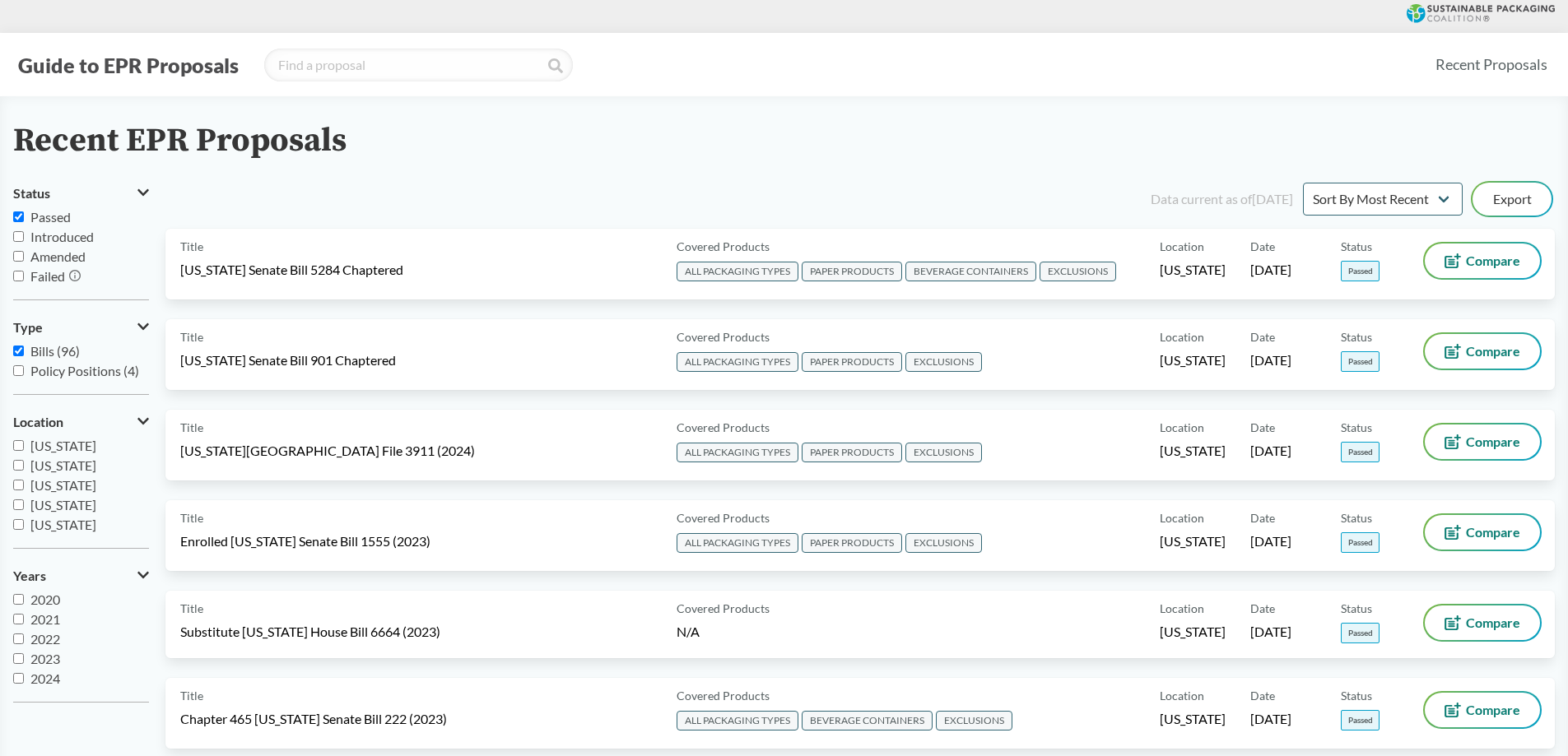
click at [14, 233] on label "Introduced" at bounding box center [81, 236] width 136 height 20
click at [14, 233] on input "Introduced" at bounding box center [18, 236] width 10 height 10
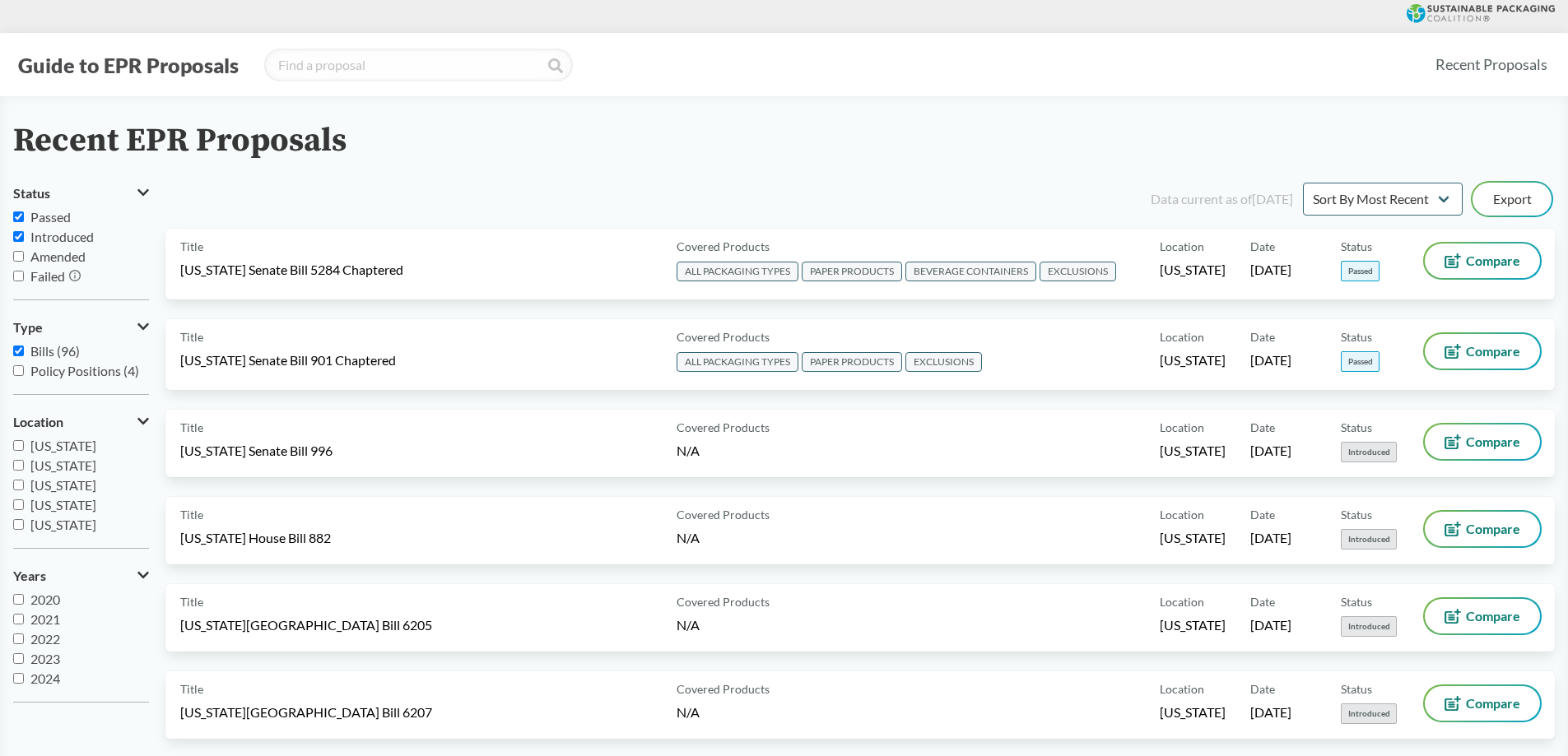
click at [14, 233] on input "Introduced" at bounding box center [18, 236] width 10 height 10
checkbox input "false"
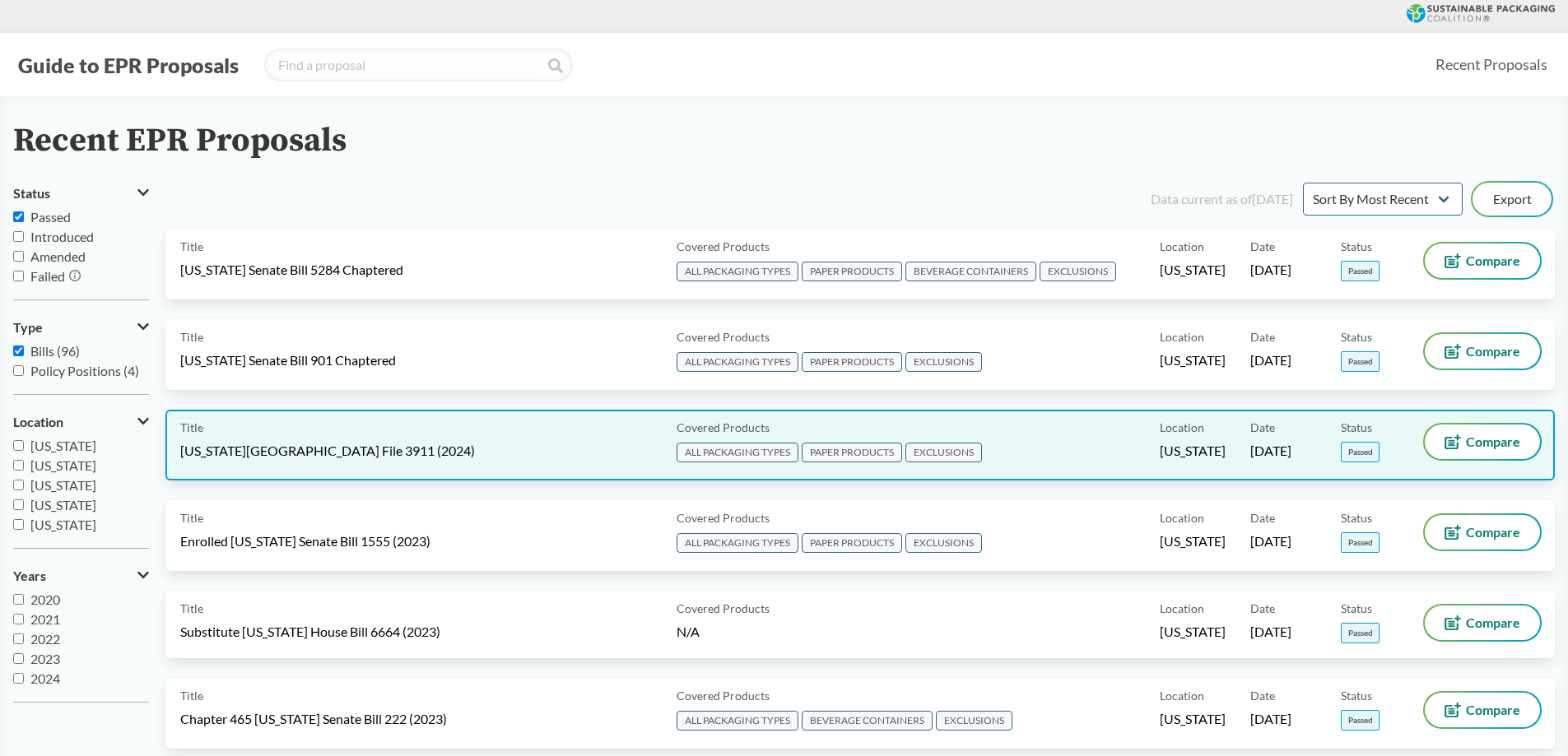
scroll to position [82, 0]
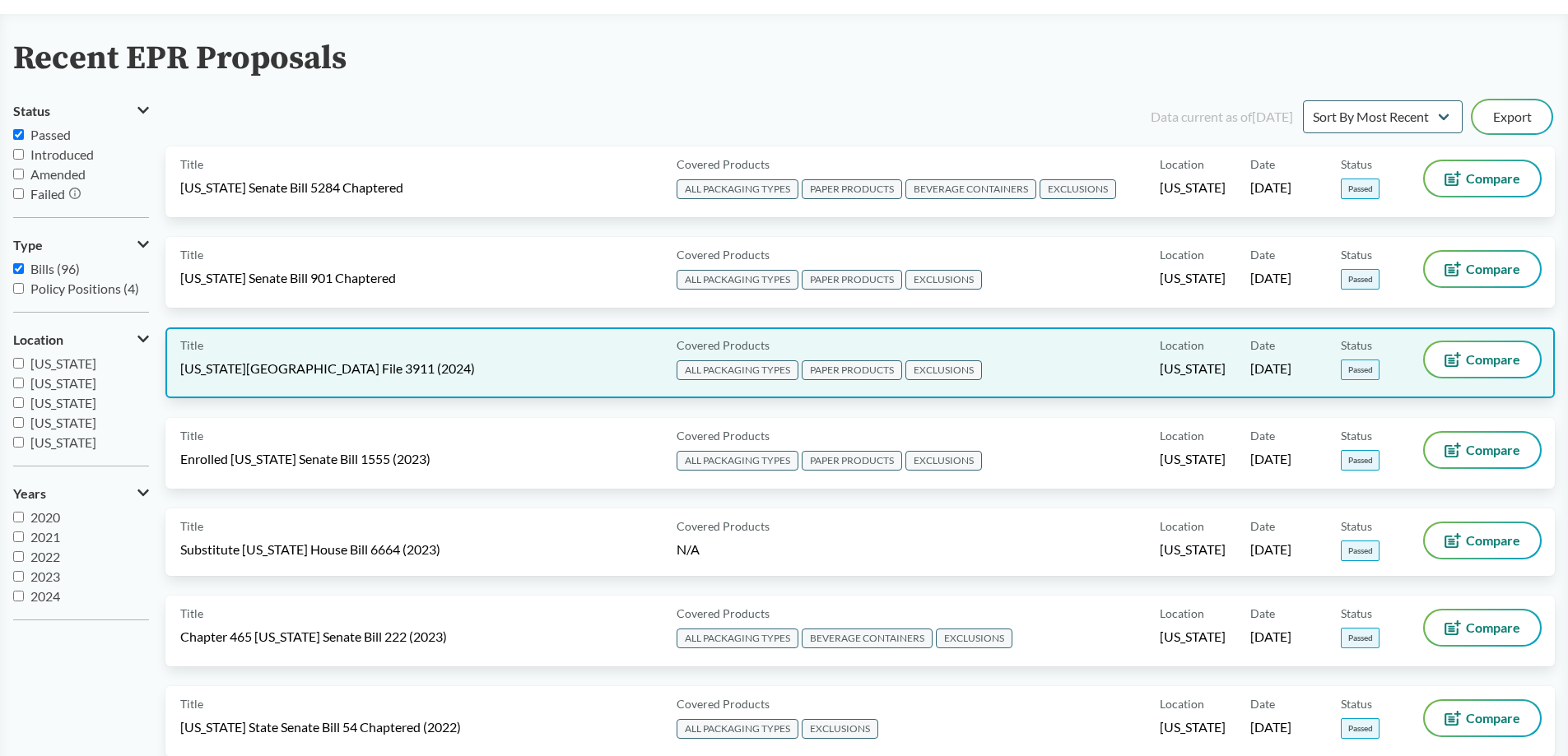
click at [374, 374] on span "[US_STATE][GEOGRAPHIC_DATA] File 3911 (2024)" at bounding box center [327, 368] width 294 height 18
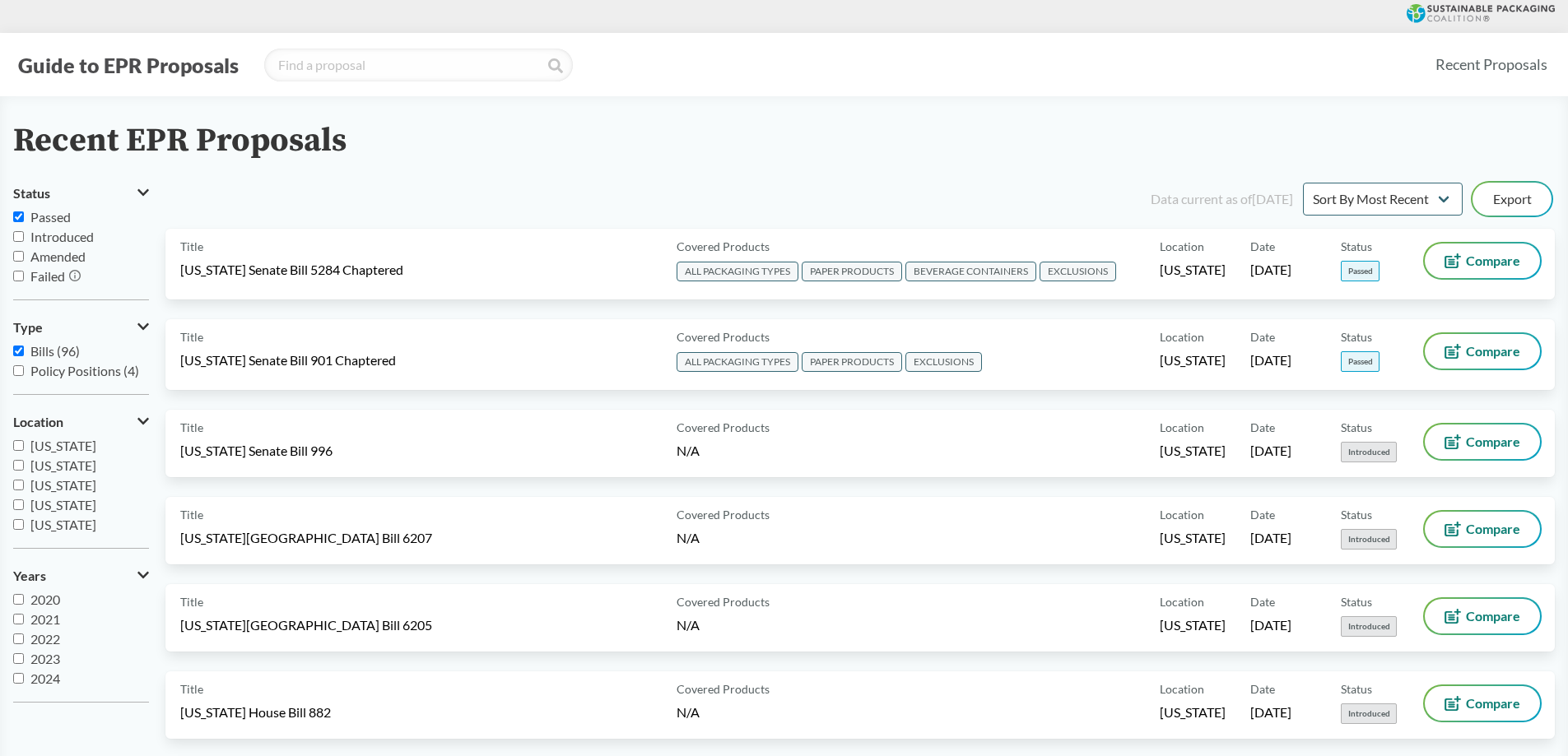
click at [64, 218] on span "Passed" at bounding box center [50, 216] width 40 height 15
click at [24, 218] on input "Passed" at bounding box center [18, 216] width 10 height 10
click at [61, 220] on span "Passed" at bounding box center [50, 216] width 40 height 15
click at [24, 220] on input "Passed" at bounding box center [18, 216] width 10 height 10
click at [35, 215] on span "Passed" at bounding box center [50, 216] width 40 height 15
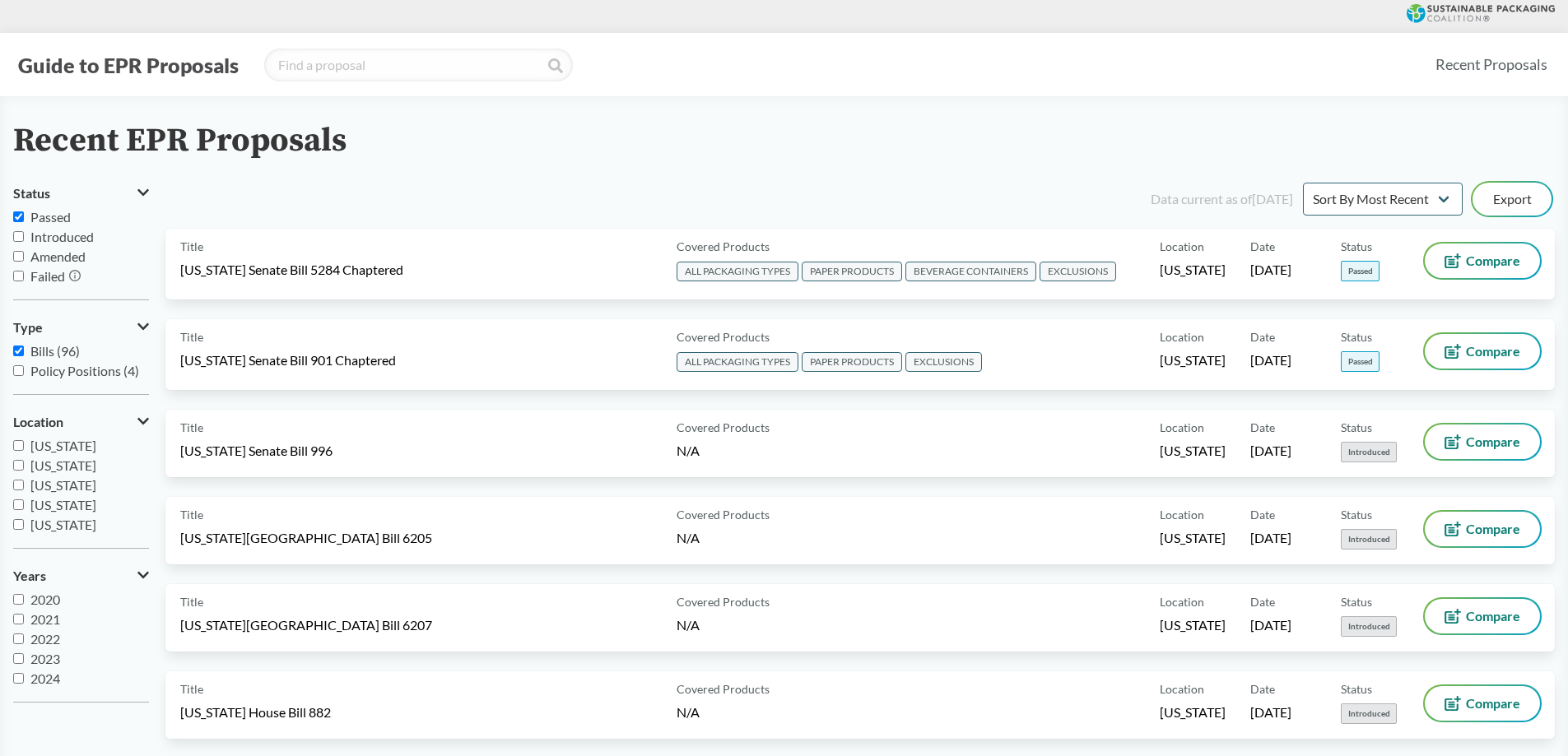
click at [24, 215] on input "Passed" at bounding box center [18, 216] width 10 height 10
checkbox input "false"
click at [20, 231] on label "Introduced" at bounding box center [81, 236] width 136 height 20
click at [20, 231] on input "Introduced" at bounding box center [18, 236] width 10 height 10
click at [18, 231] on input "Introduced" at bounding box center [18, 236] width 10 height 10
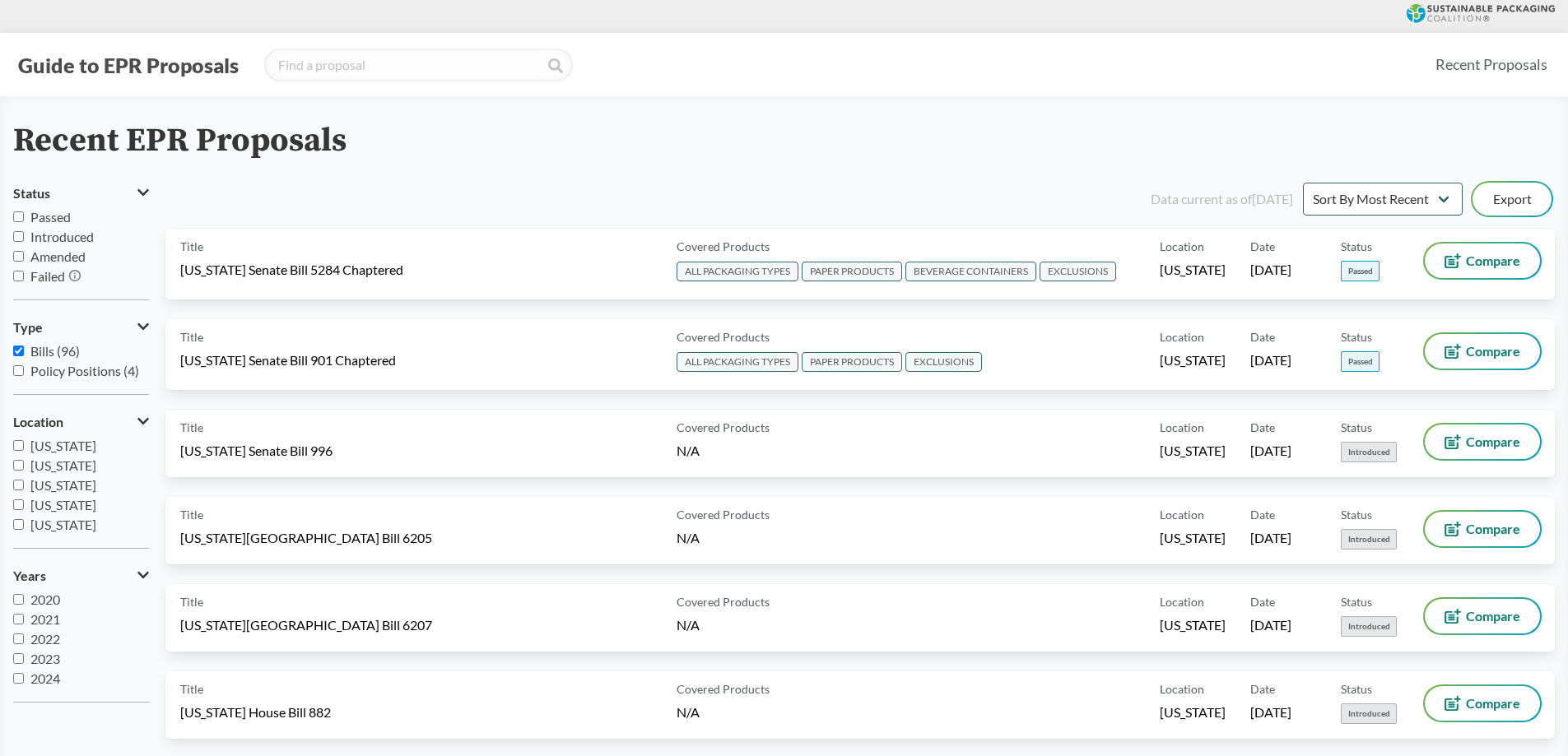
checkbox input "false"
click at [15, 216] on input "Passed" at bounding box center [18, 216] width 10 height 10
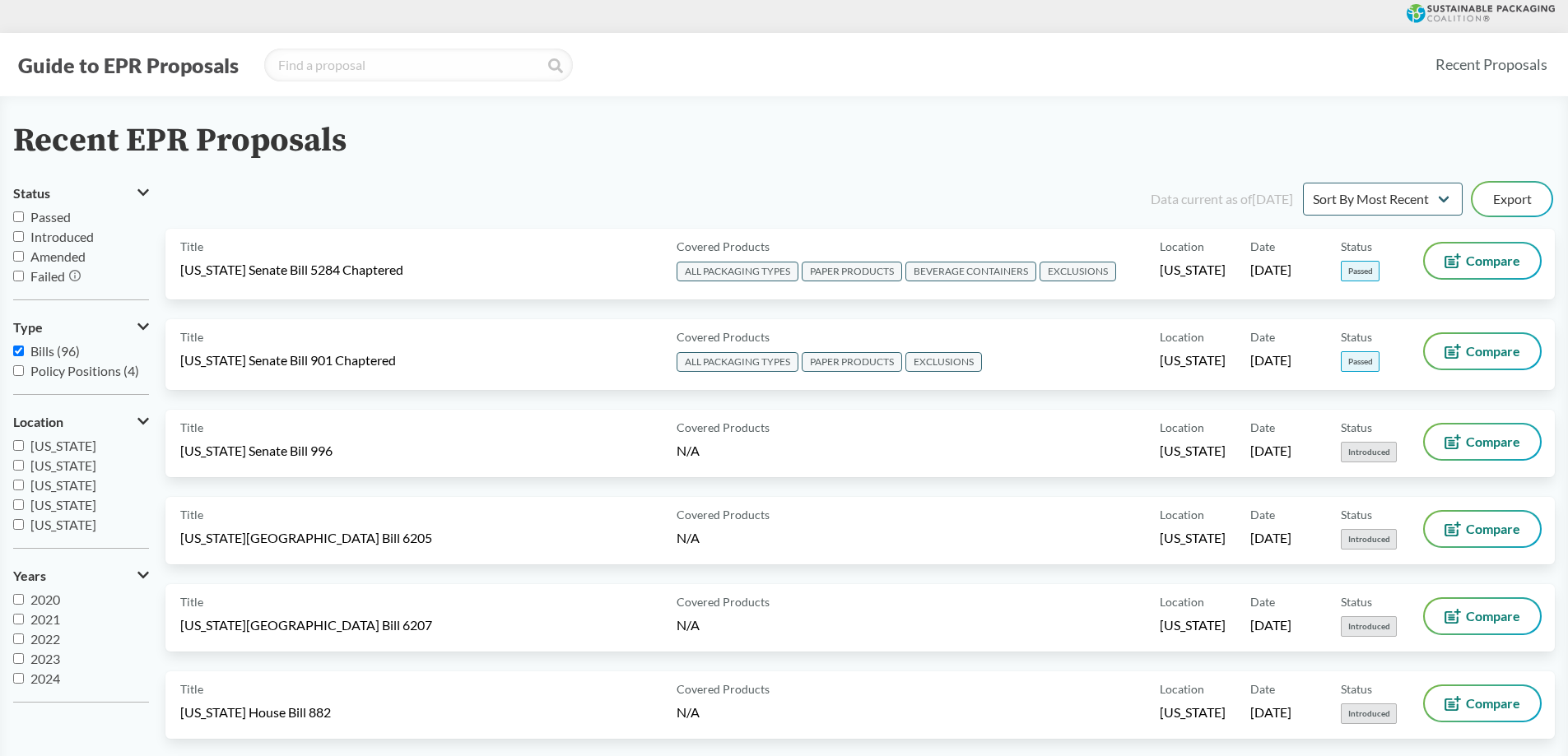
click at [15, 216] on input "Passed" at bounding box center [18, 216] width 10 height 10
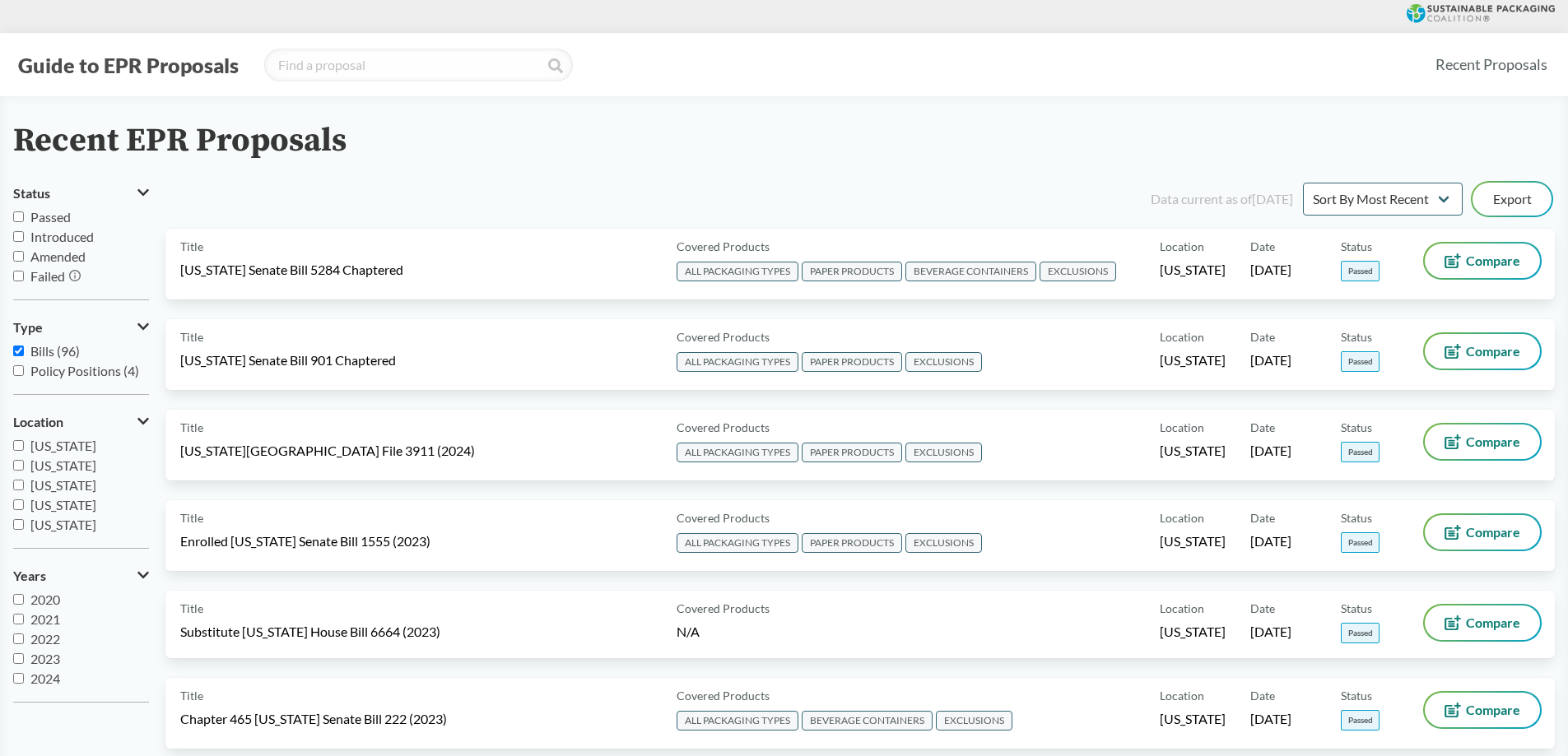
click at [15, 216] on input "Passed" at bounding box center [18, 216] width 10 height 10
checkbox input "true"
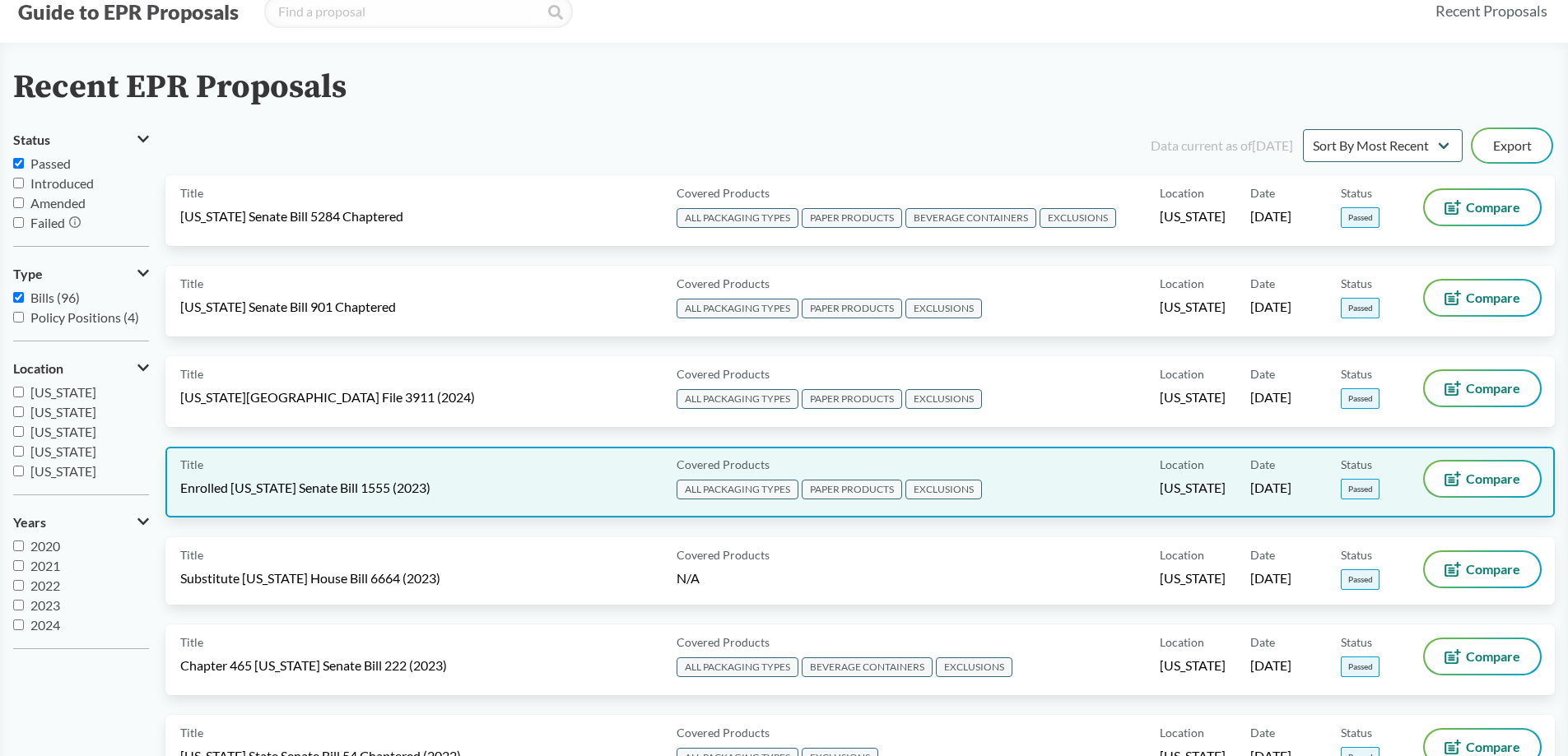
scroll to position [82, 0]
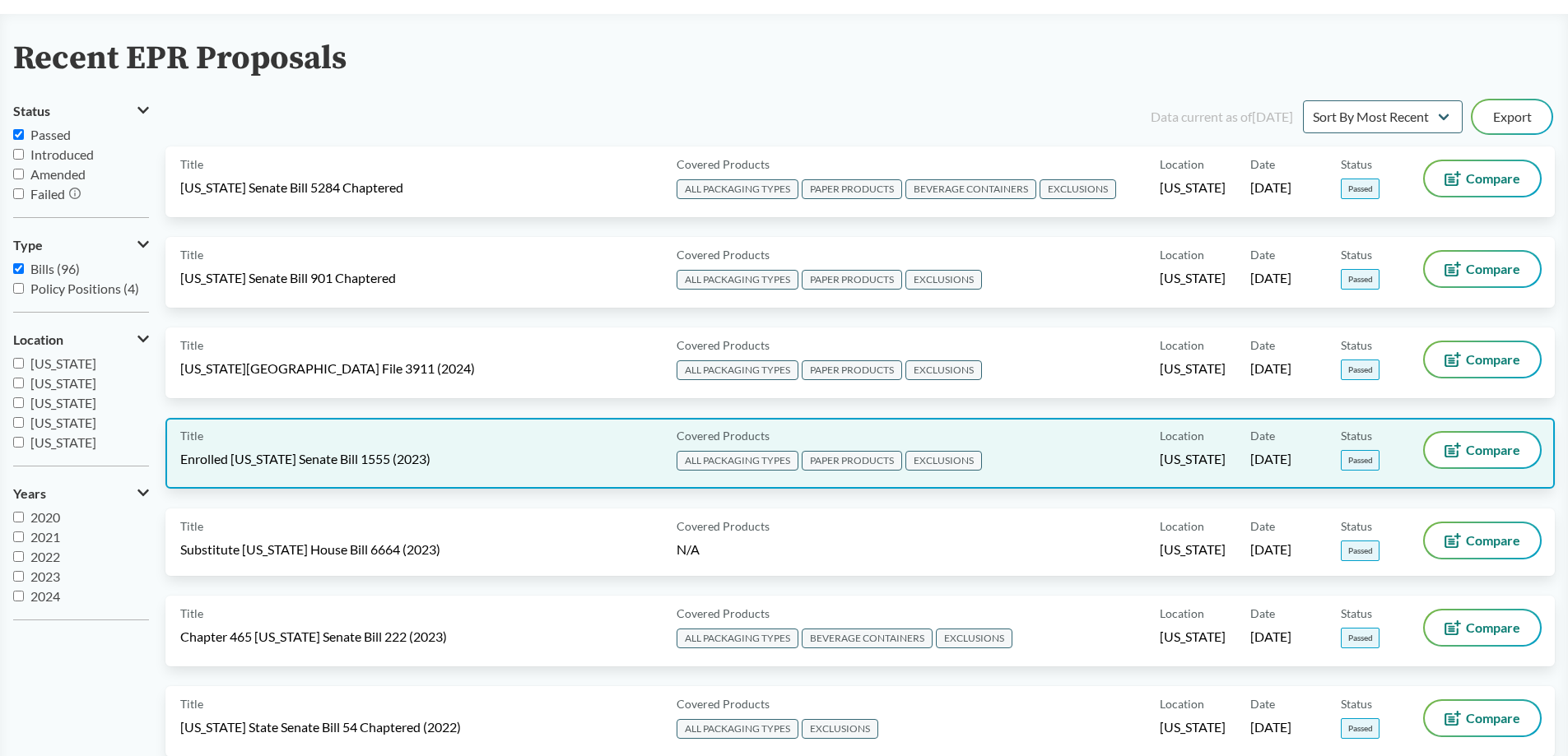
click at [349, 433] on div "Title Enrolled [US_STATE] Senate Bill 1555 (2023)" at bounding box center [425, 452] width 490 height 41
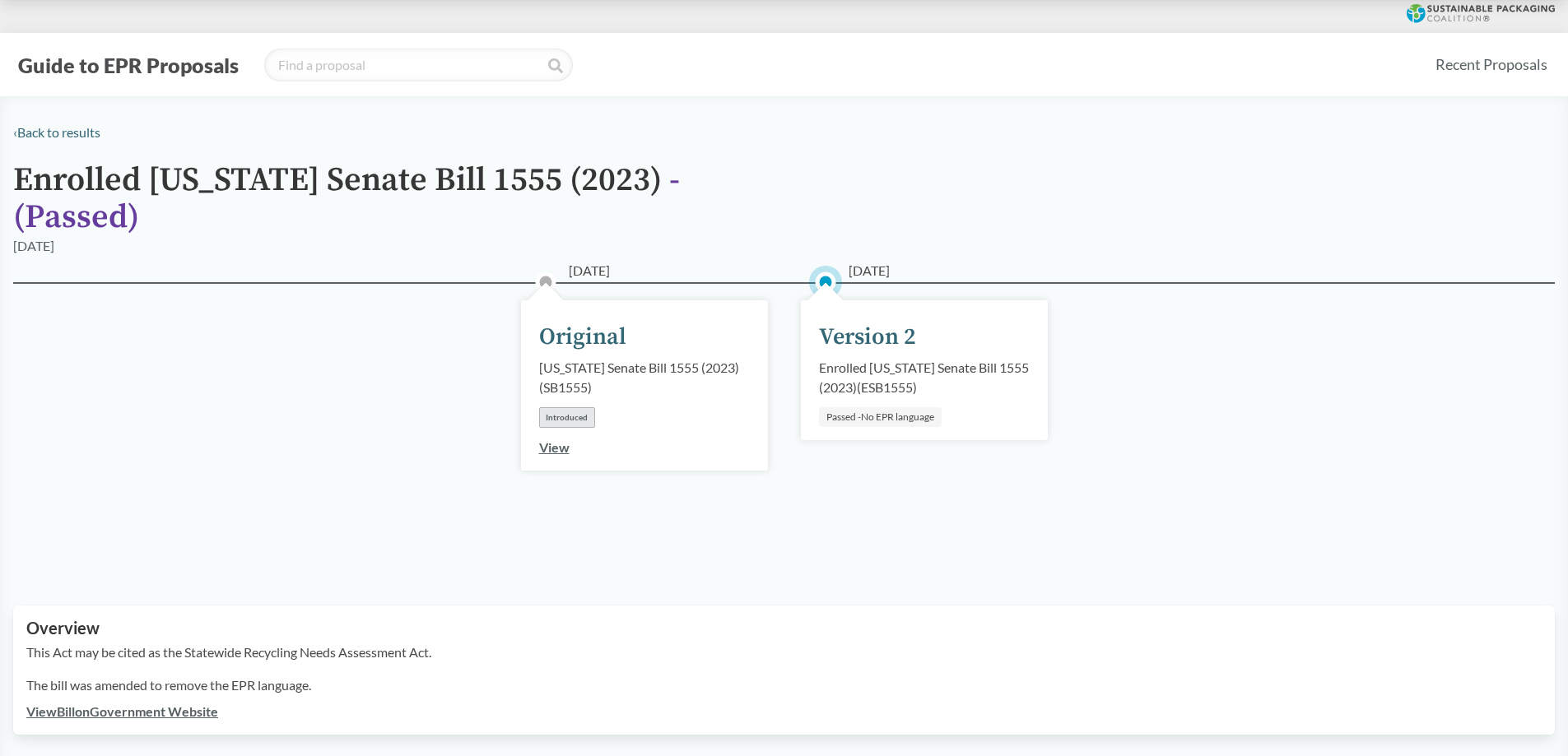
click at [549, 439] on link "View" at bounding box center [554, 447] width 30 height 15
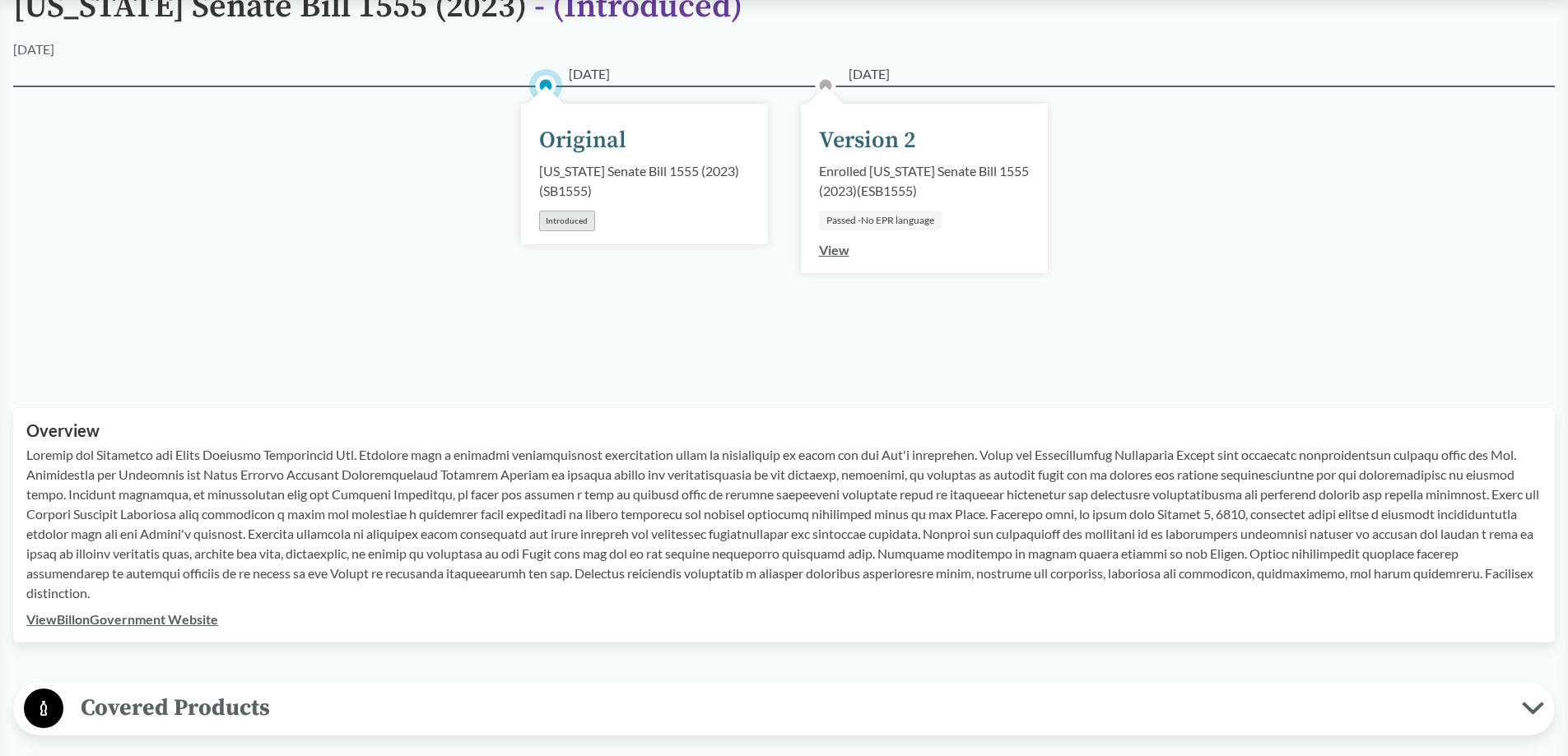
scroll to position [165, 0]
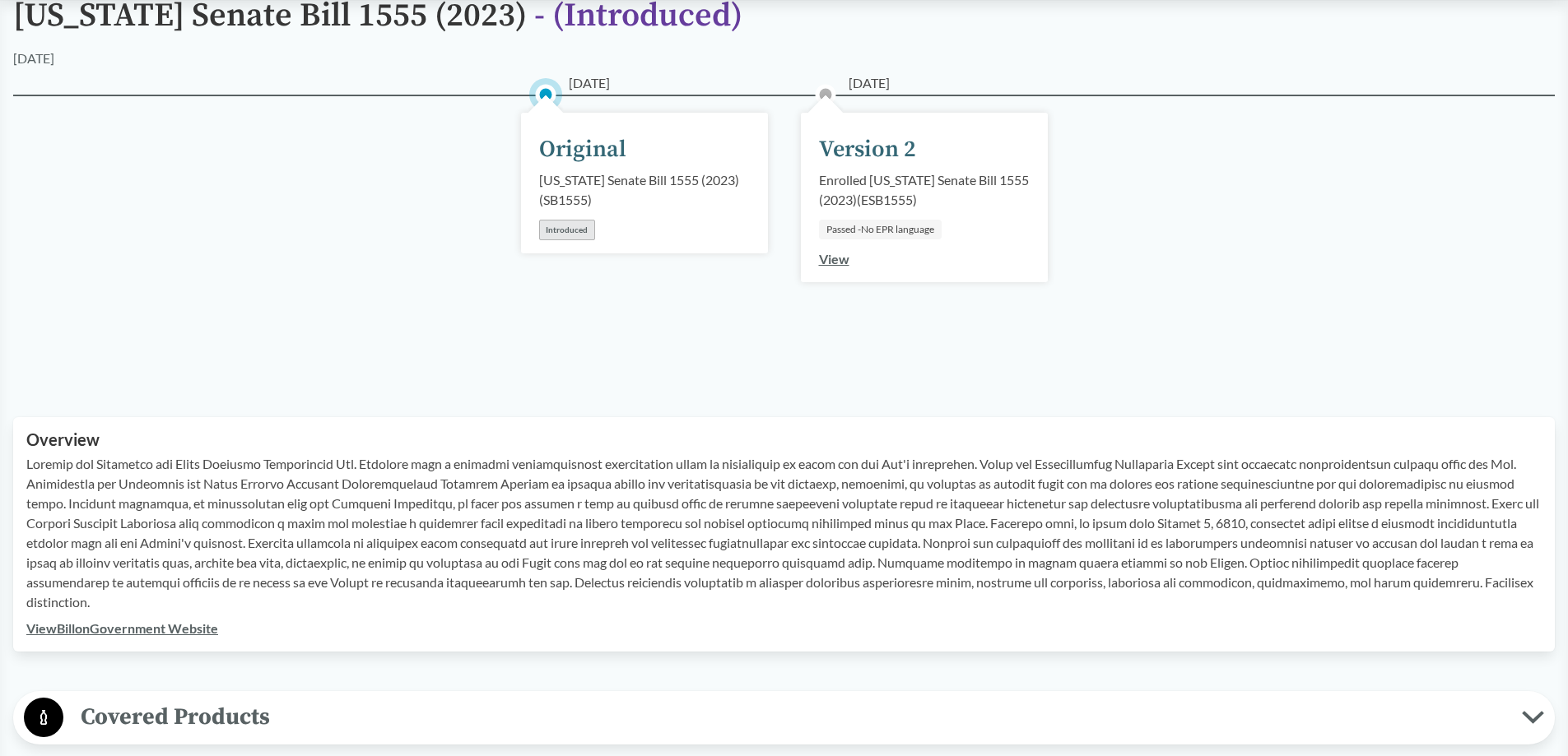
click at [115, 629] on link "View Bill on Government Website" at bounding box center [122, 628] width 191 height 15
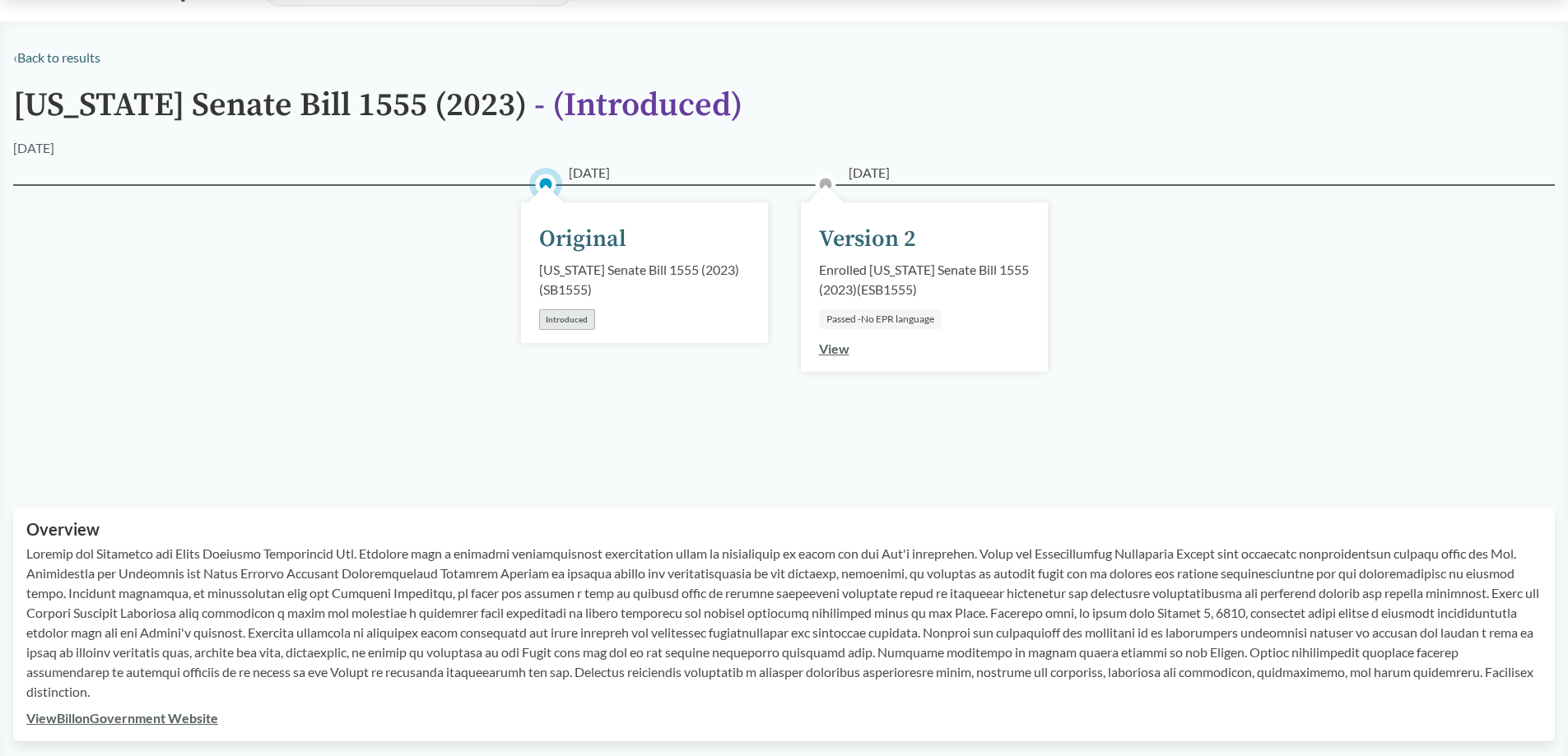
scroll to position [0, 0]
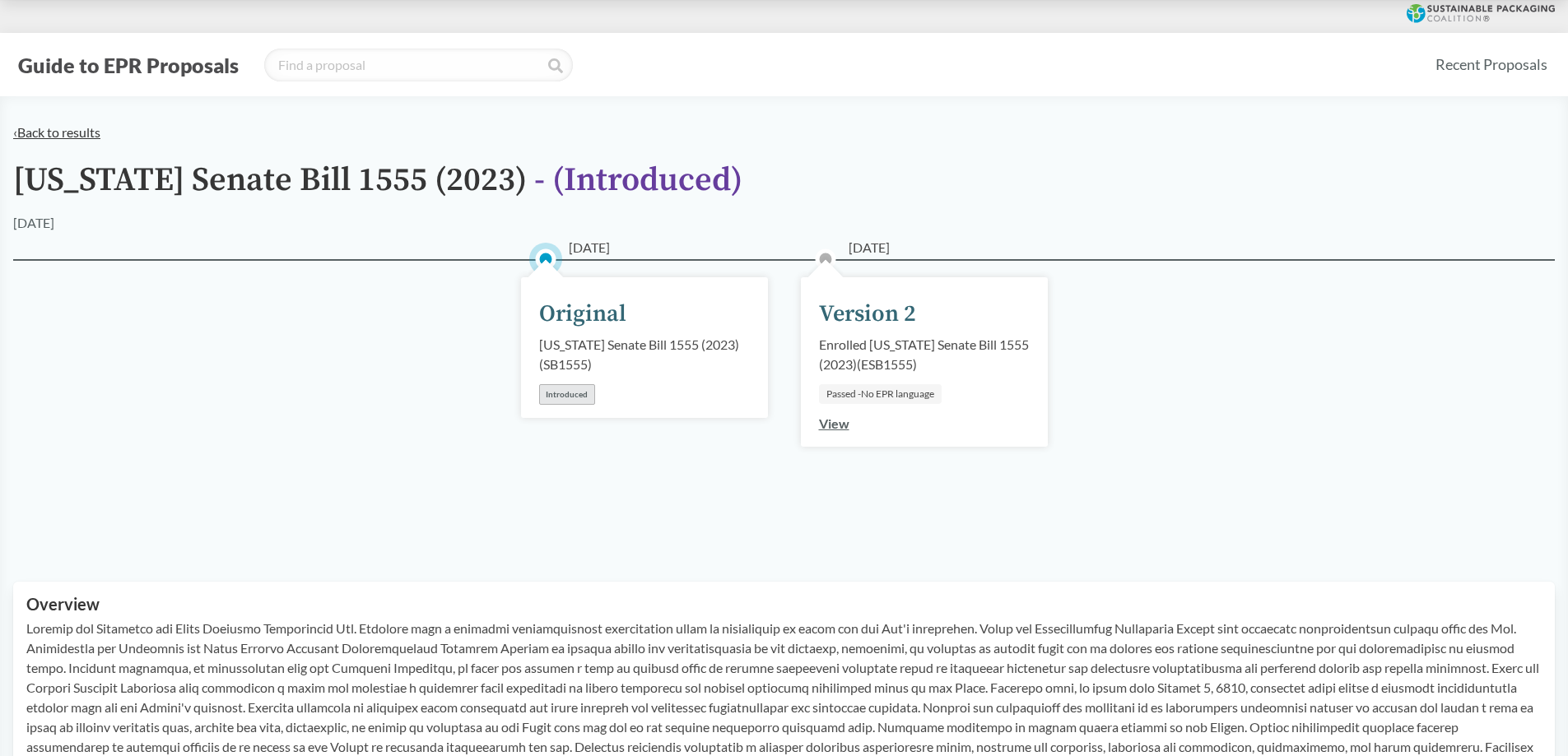
click at [41, 129] on link "‹ Back to results" at bounding box center [57, 131] width 88 height 15
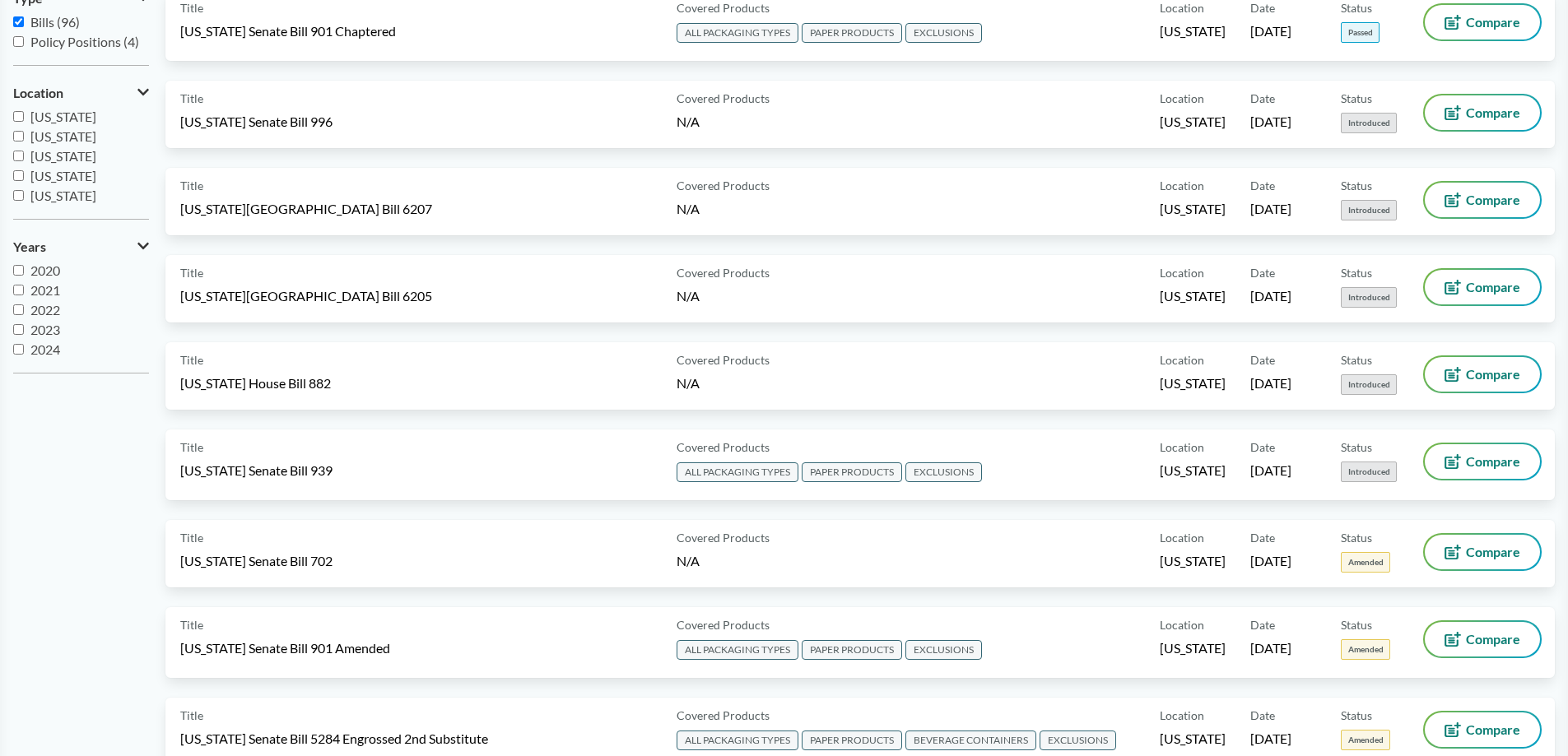
scroll to position [253, 0]
click at [70, 177] on span "[US_STATE]" at bounding box center [63, 179] width 66 height 15
click at [24, 177] on input "[US_STATE]" at bounding box center [18, 178] width 10 height 10
checkbox input "true"
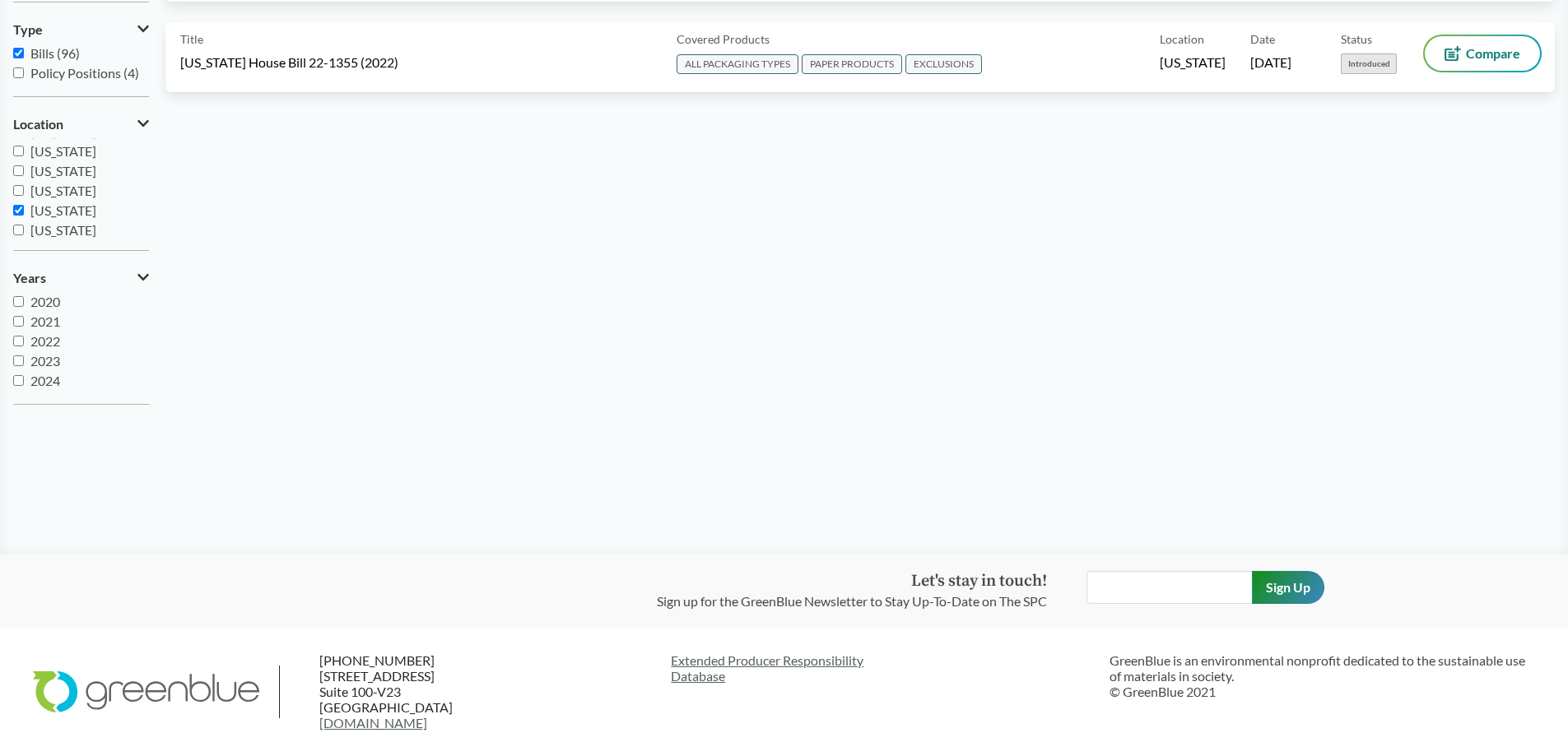
scroll to position [298, 0]
click at [33, 188] on span "[US_STATE]" at bounding box center [63, 190] width 66 height 15
click at [24, 188] on input "[US_STATE]" at bounding box center [18, 189] width 10 height 10
checkbox input "true"
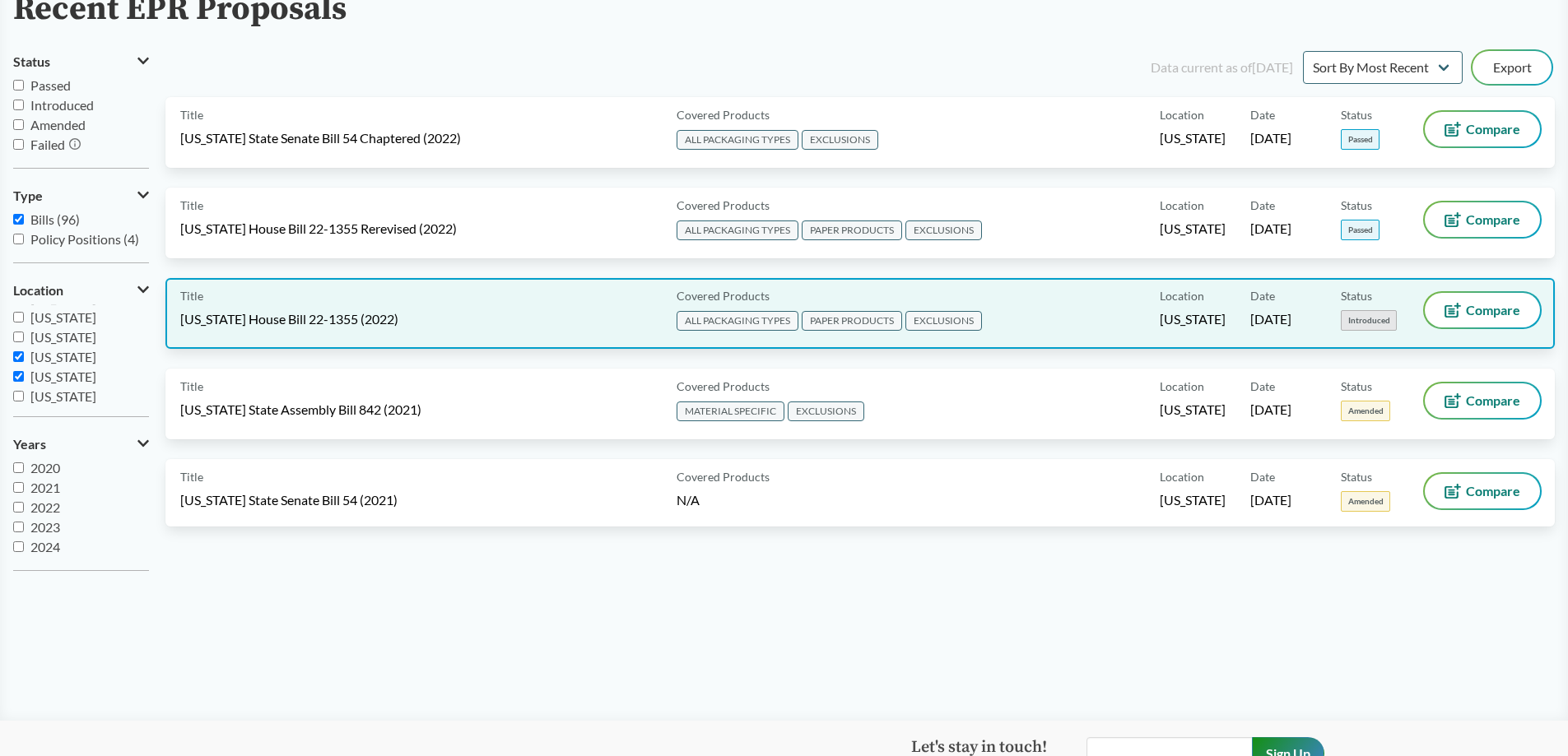
scroll to position [51, 0]
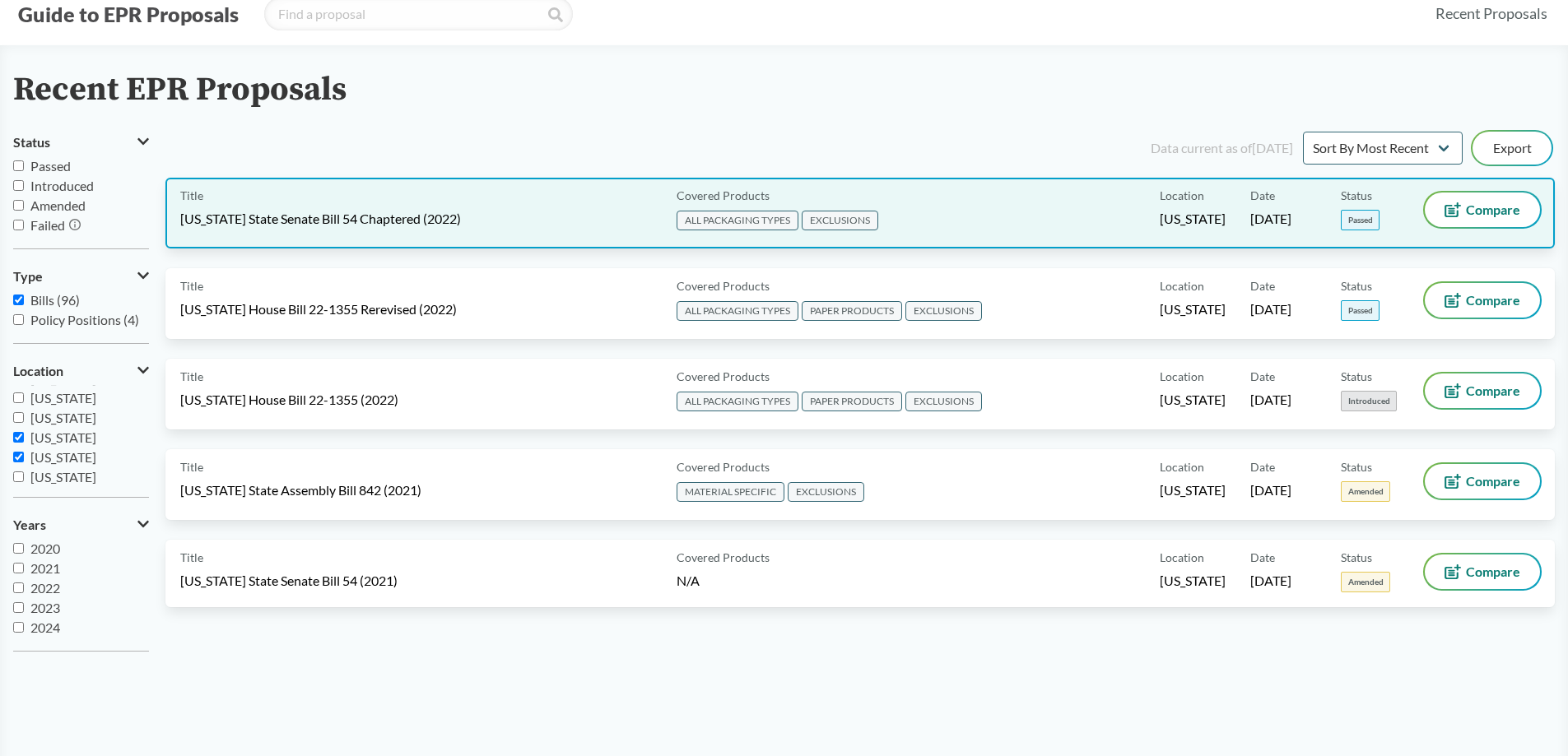
click at [426, 219] on span "[US_STATE] State Senate Bill 54 Chaptered (2022)" at bounding box center [320, 218] width 281 height 18
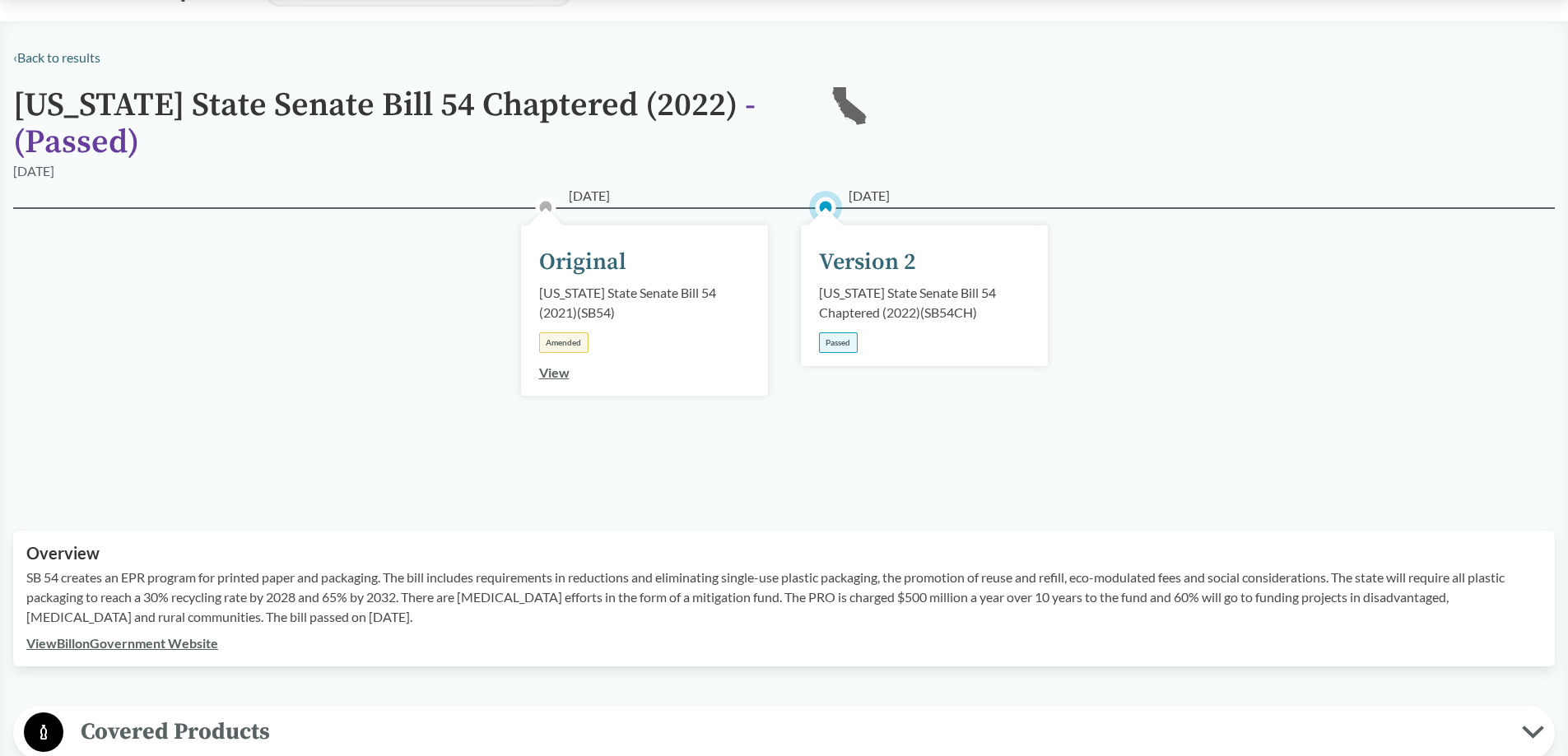
scroll to position [247, 0]
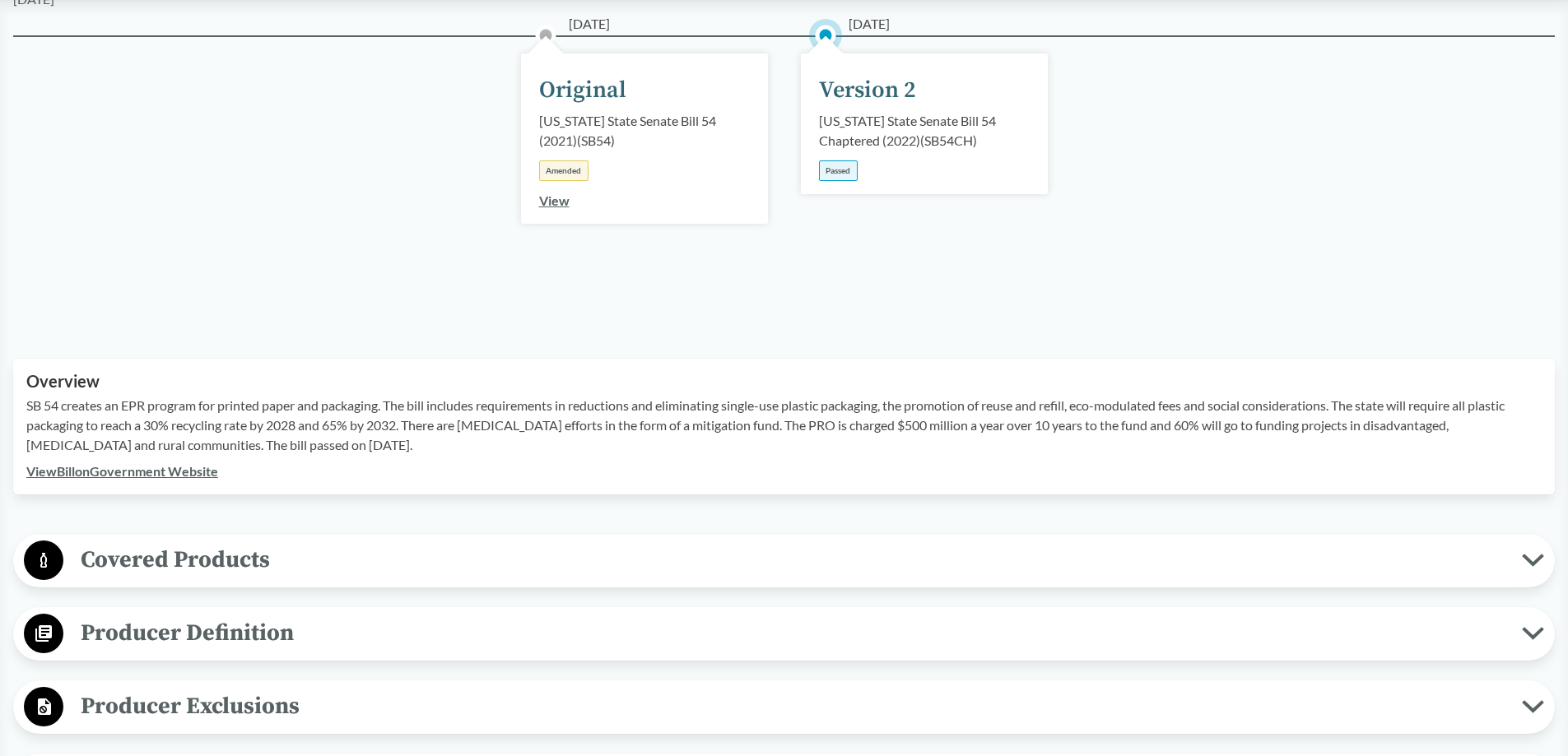
click at [133, 468] on link "View Bill on Government Website" at bounding box center [122, 470] width 191 height 15
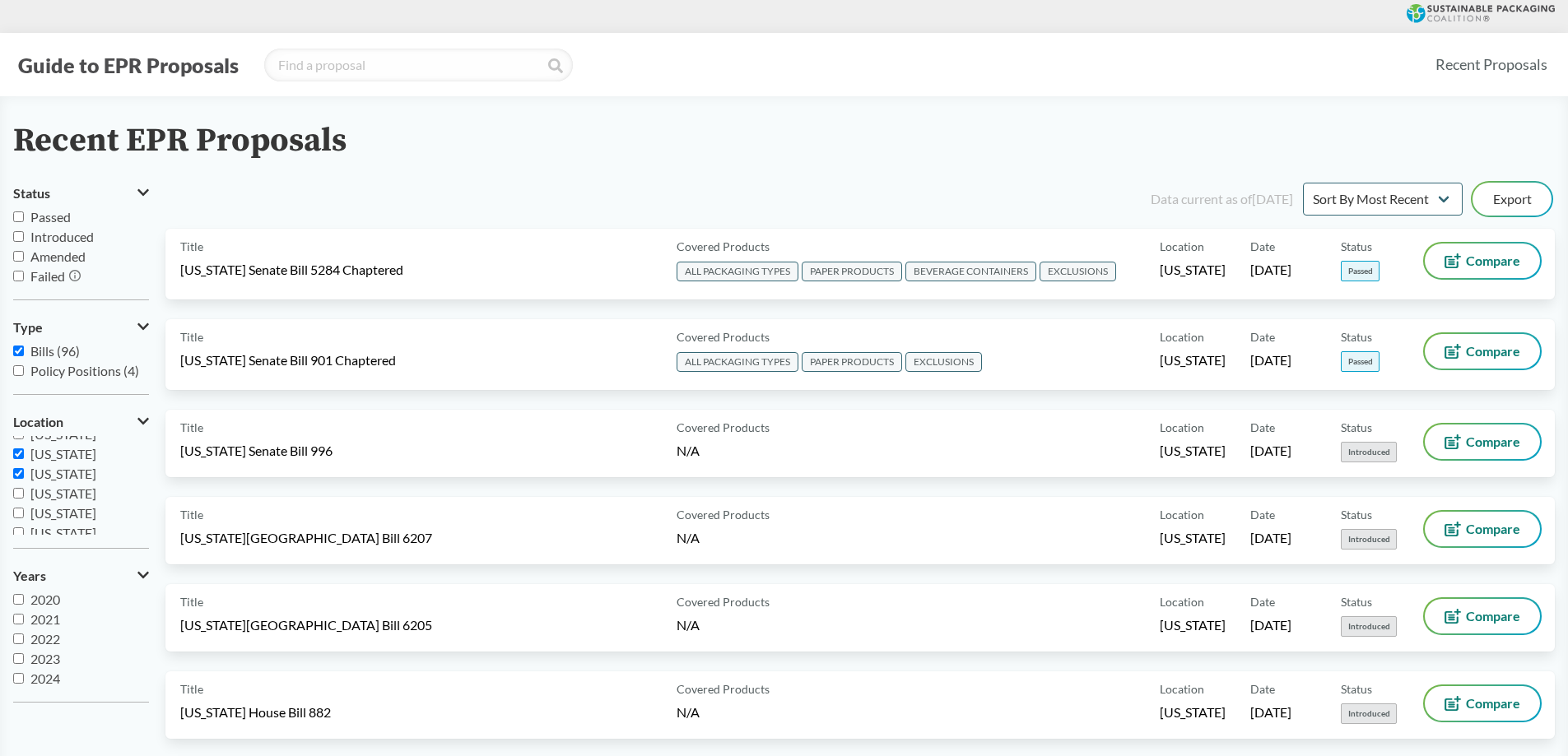
scroll to position [247, 0]
click at [22, 491] on label "[US_STATE]" at bounding box center [81, 495] width 136 height 20
click at [13, 511] on input "[US_STATE]" at bounding box center [18, 514] width 10 height 10
checkbox input "false"
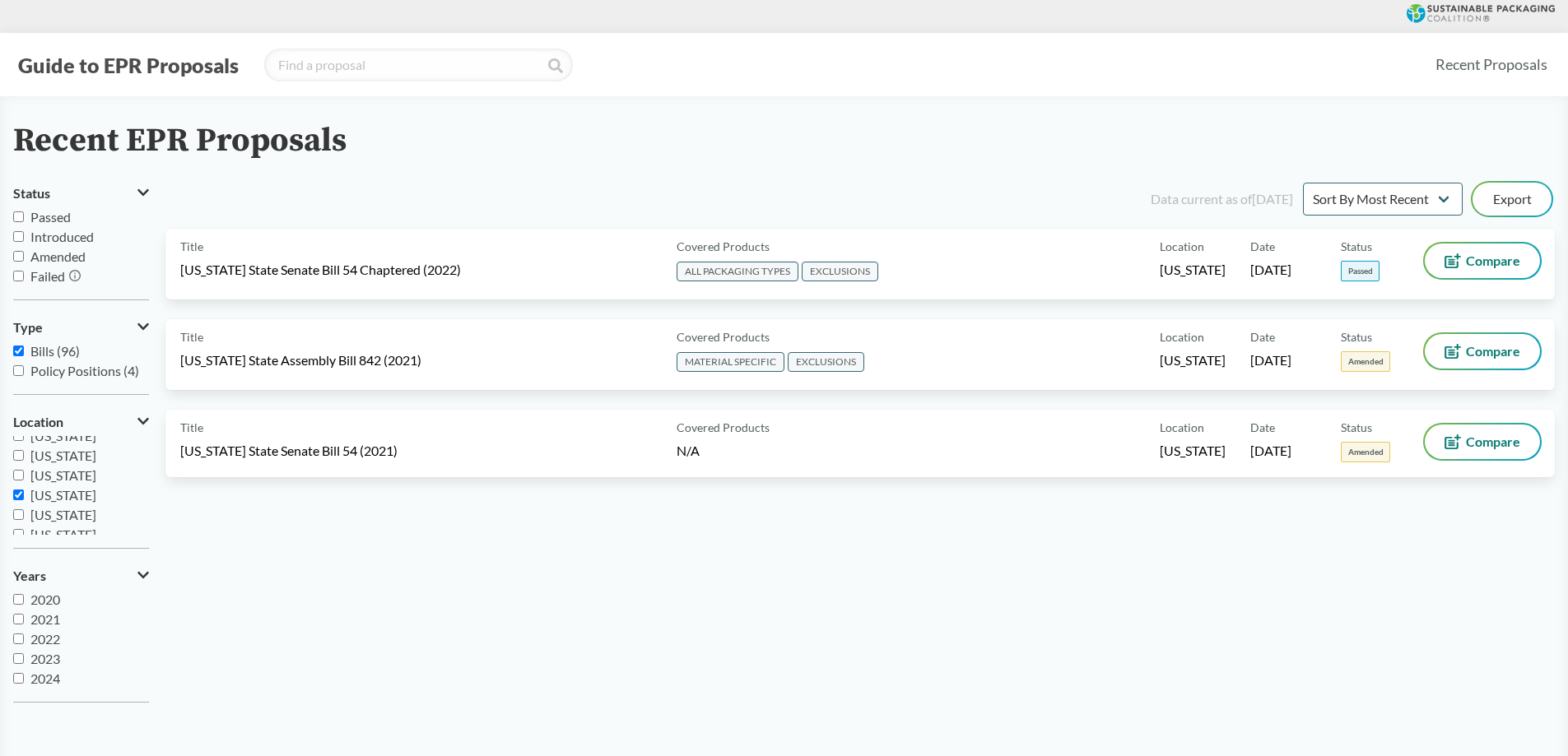
click at [16, 486] on label "[US_STATE]" at bounding box center [81, 495] width 136 height 20
click at [16, 489] on input "[US_STATE]" at bounding box center [18, 494] width 10 height 10
click at [18, 493] on input "[US_STATE]" at bounding box center [18, 494] width 10 height 10
checkbox input "true"
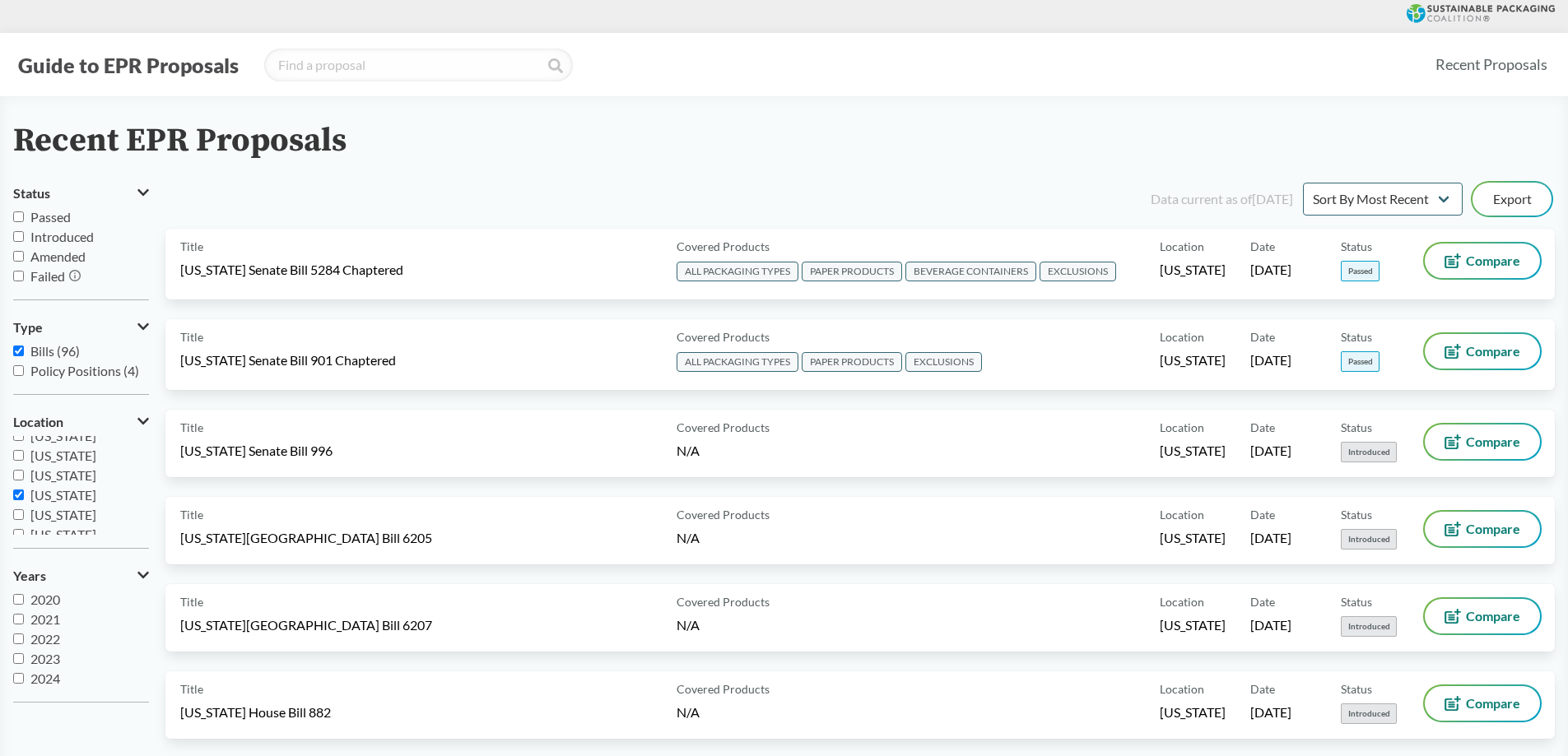
click at [18, 506] on label "[US_STATE]" at bounding box center [81, 515] width 136 height 20
click at [18, 509] on input "[US_STATE]" at bounding box center [18, 514] width 10 height 10
checkbox input "true"
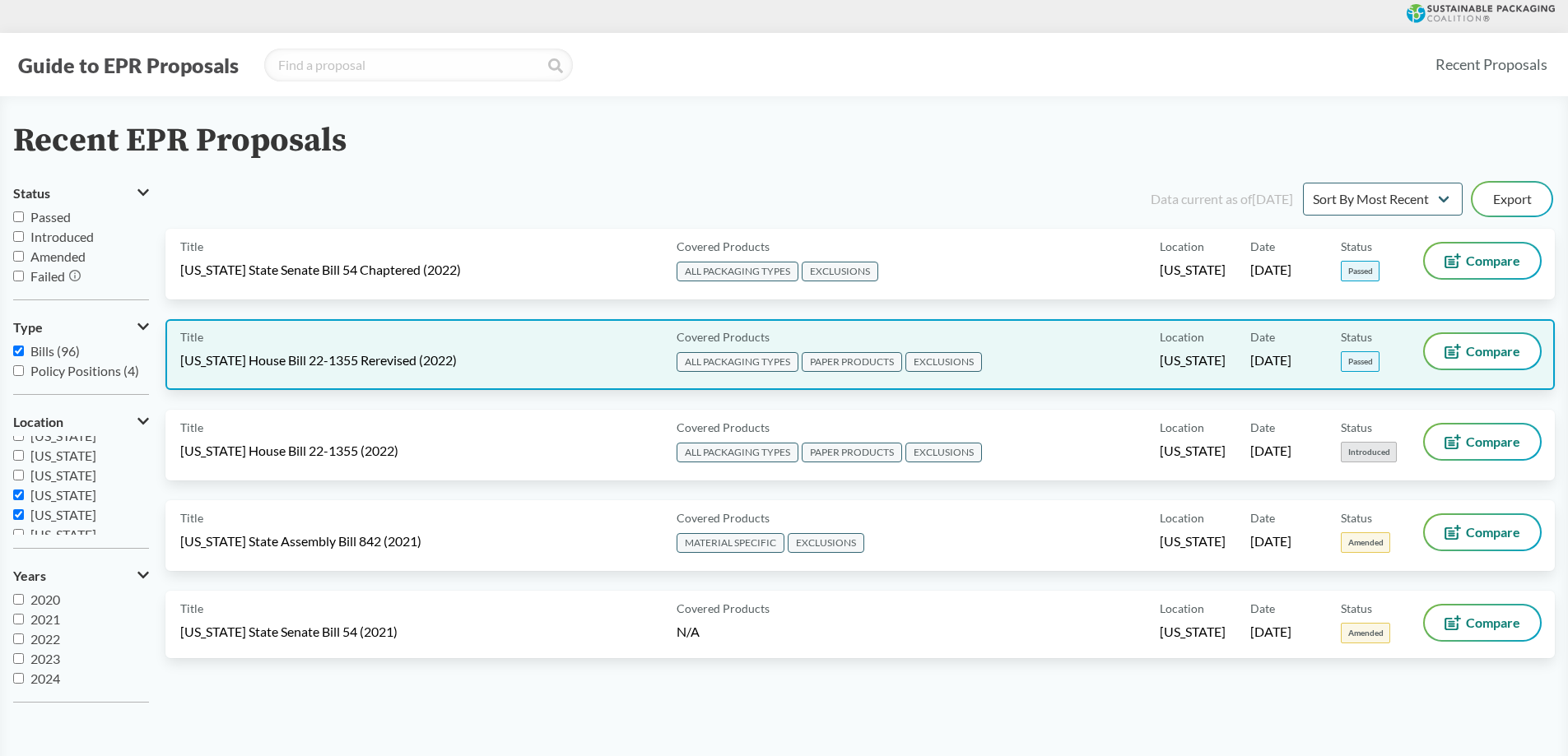
click at [463, 359] on div "Title [US_STATE] House Bill 22-1355 Rerevised (2022)" at bounding box center [425, 354] width 490 height 41
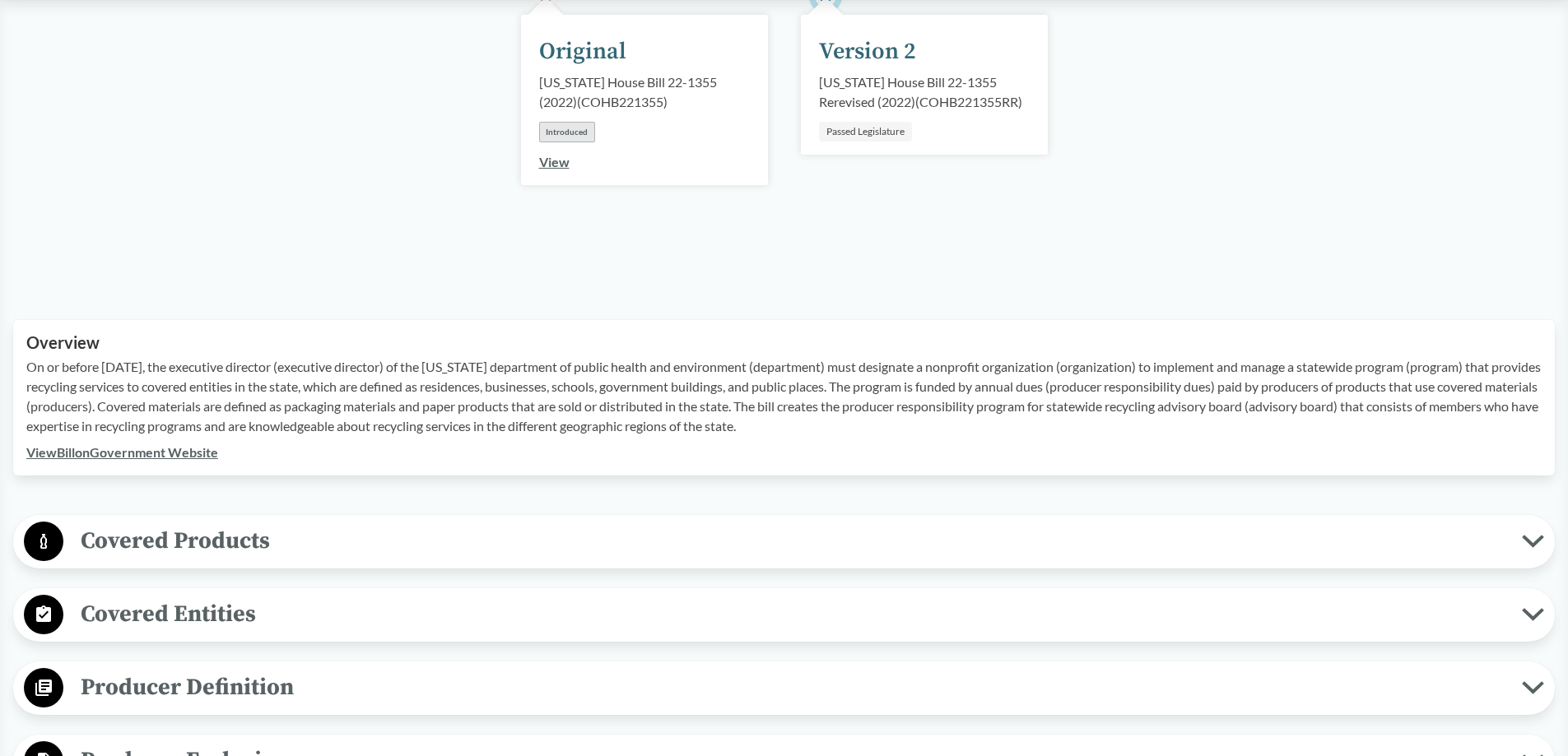
scroll to position [329, 0]
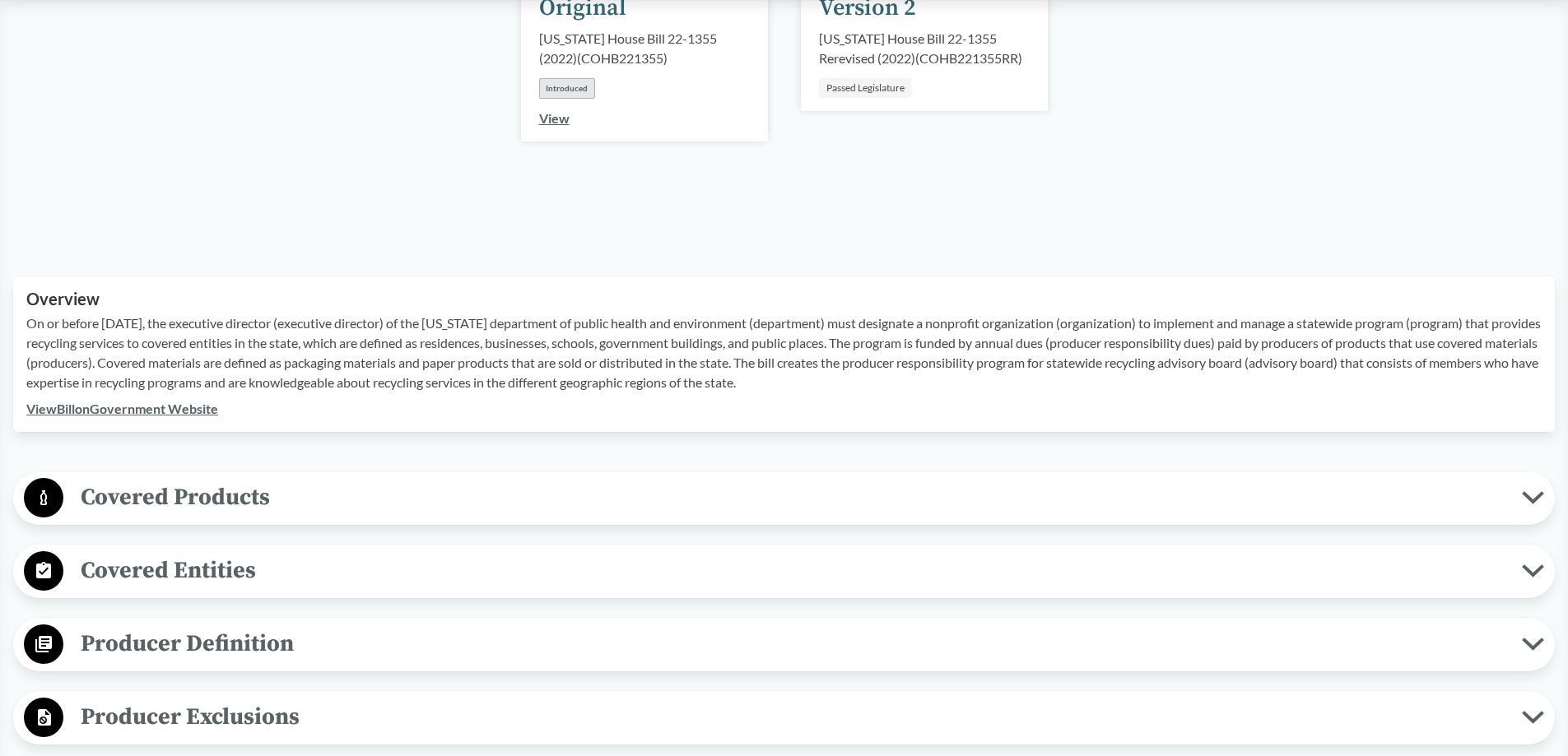
click at [175, 404] on link "View Bill on Government Website" at bounding box center [122, 408] width 191 height 15
